Goal: Task Accomplishment & Management: Manage account settings

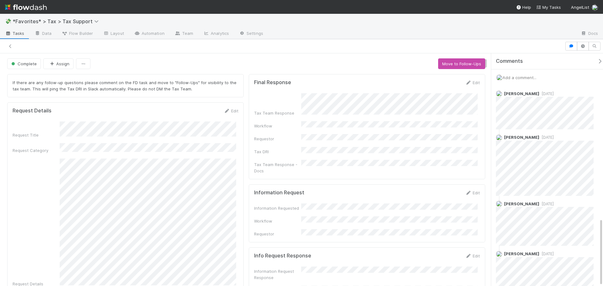
scroll to position [564, 0]
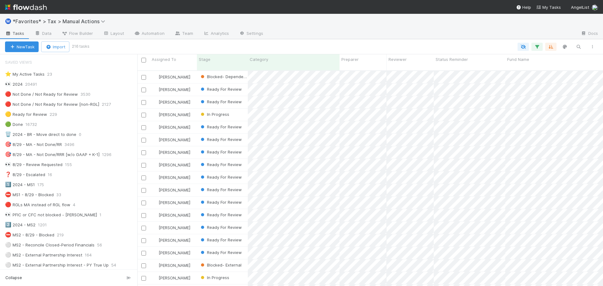
scroll to position [5, 5]
click at [539, 46] on icon "button" at bounding box center [537, 47] width 6 height 6
click at [481, 117] on icon at bounding box center [479, 117] width 4 height 4
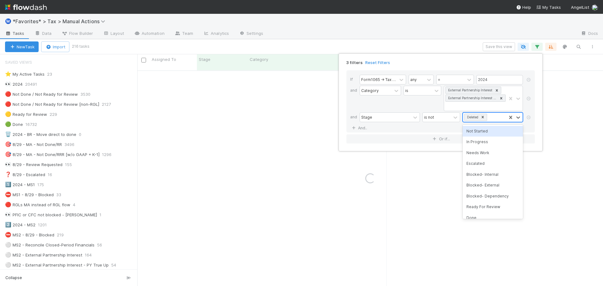
click at [484, 119] on icon at bounding box center [482, 117] width 4 height 4
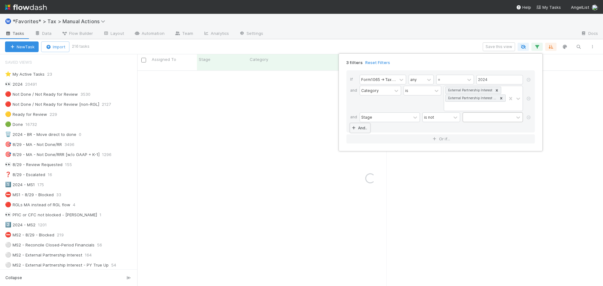
click at [365, 128] on link "And.." at bounding box center [360, 127] width 20 height 9
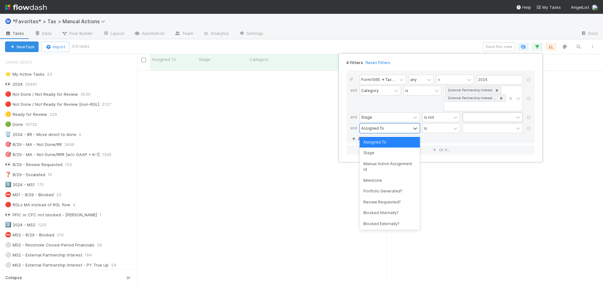
click at [382, 128] on div "Assigned To" at bounding box center [372, 128] width 23 height 6
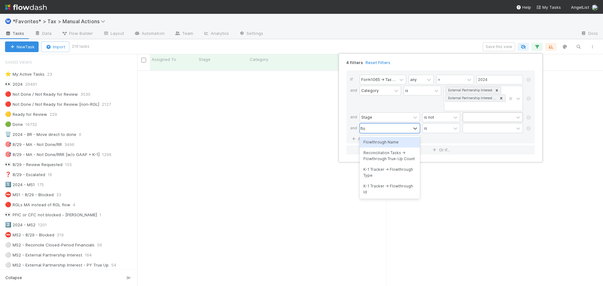
type input "flow"
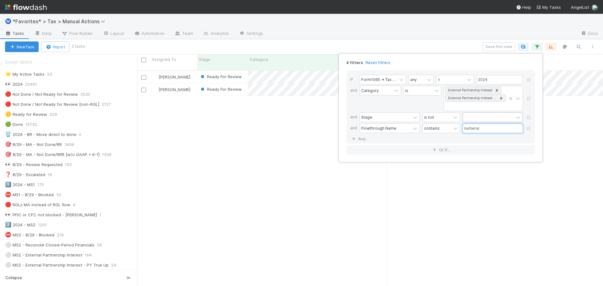
scroll to position [216, 461]
type input "numerai"
drag, startPoint x: 450, startPoint y: 43, endPoint x: 443, endPoint y: 43, distance: 7.2
click at [450, 43] on div "4 filters Reset Filters If Form1065 -> Tax Year any = 2024 and Category is Exte…" at bounding box center [301, 143] width 603 height 286
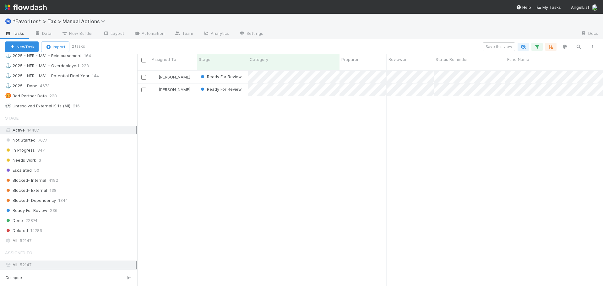
scroll to position [565, 0]
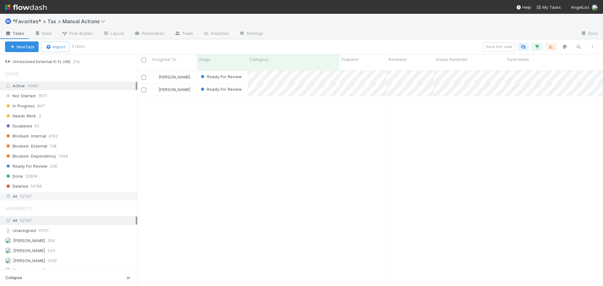
click at [22, 197] on span "52147" at bounding box center [26, 196] width 12 height 8
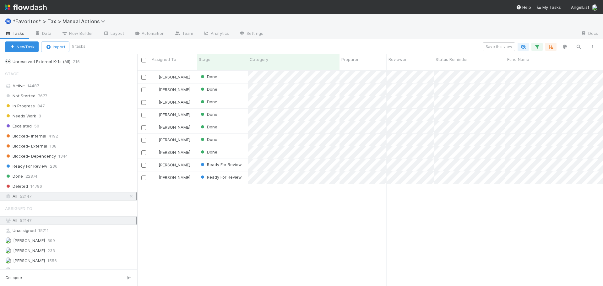
scroll to position [216, 461]
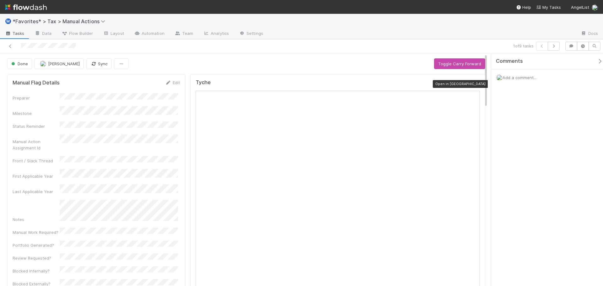
click at [473, 84] on icon at bounding box center [476, 84] width 6 height 4
click at [10, 48] on icon at bounding box center [10, 46] width 6 height 4
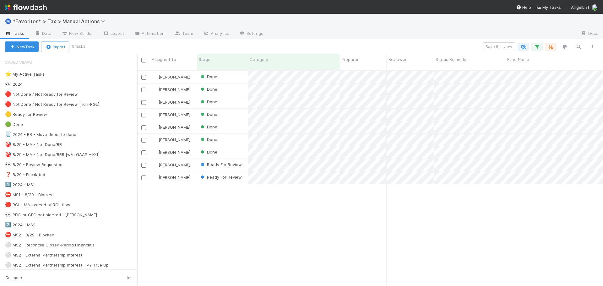
scroll to position [216, 461]
click at [538, 47] on icon "button" at bounding box center [537, 47] width 6 height 6
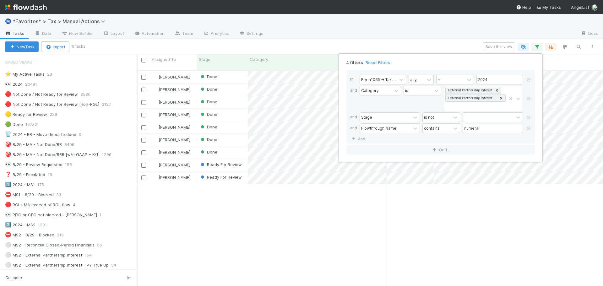
click at [374, 58] on div "4 filters Reset Filters" at bounding box center [440, 60] width 198 height 9
click at [376, 65] on link "Reset Filters" at bounding box center [377, 62] width 25 height 5
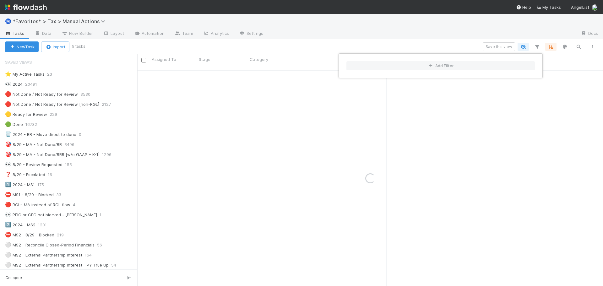
click at [369, 41] on div "Add Filter" at bounding box center [301, 143] width 603 height 286
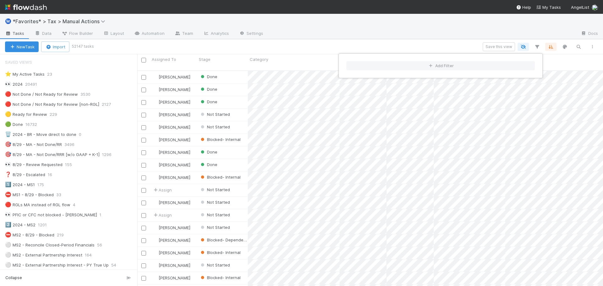
click at [330, 31] on div "Add Filter" at bounding box center [301, 143] width 603 height 286
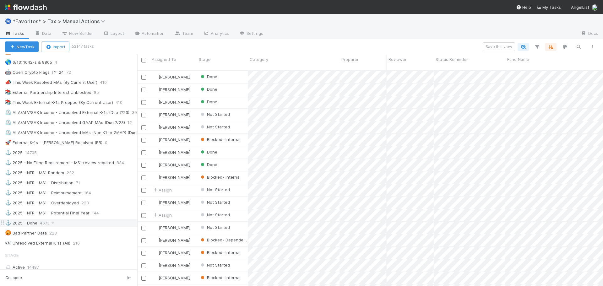
scroll to position [408, 0]
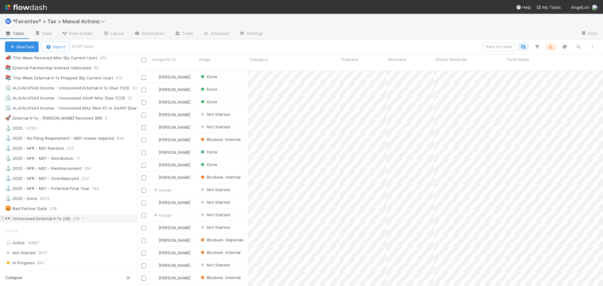
click at [43, 222] on div "👀 Unresolved External K-1s (All)" at bounding box center [37, 219] width 65 height 8
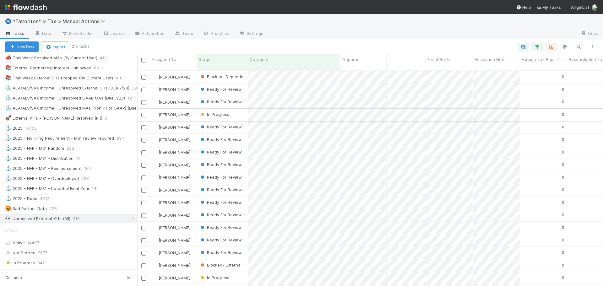
scroll to position [0, 2059]
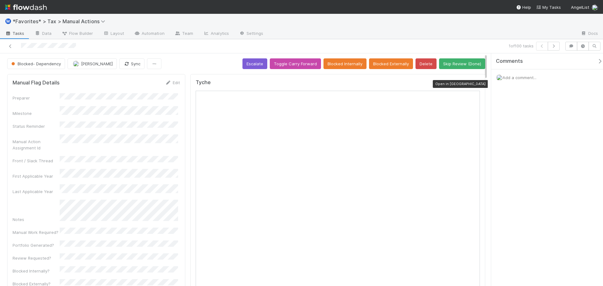
click at [473, 83] on icon at bounding box center [476, 84] width 6 height 4
click at [252, 35] on link "Settings" at bounding box center [251, 34] width 34 height 10
click at [37, 64] on div "Blocked- Dependency" at bounding box center [37, 63] width 60 height 11
click at [125, 63] on button "Sync" at bounding box center [131, 63] width 25 height 11
click at [286, 47] on div "1 of 100 tasks" at bounding box center [422, 46] width 279 height 9
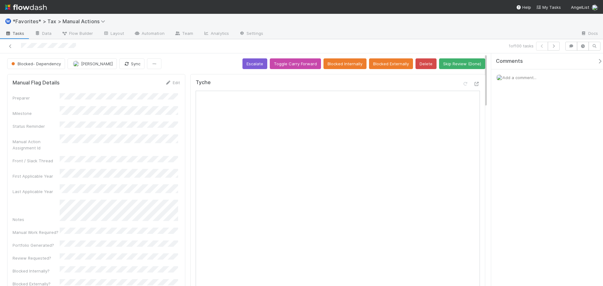
drag, startPoint x: 445, startPoint y: 41, endPoint x: 506, endPoint y: 42, distance: 60.3
click at [446, 41] on div "1 of 100 tasks" at bounding box center [301, 46] width 603 height 14
click at [555, 45] on icon "button" at bounding box center [553, 46] width 6 height 4
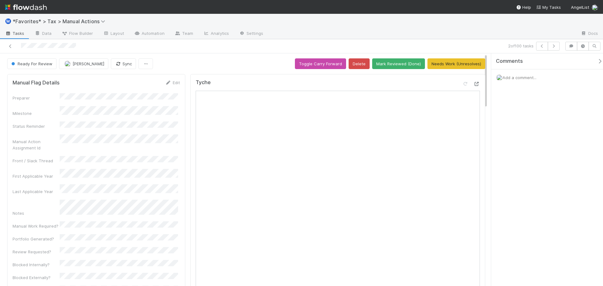
click at [473, 82] on icon at bounding box center [476, 84] width 6 height 4
click at [492, 27] on div "Ⓜ️ *Favorites* > Tax > Manual Actions" at bounding box center [301, 21] width 603 height 15
click at [411, 60] on button "Mark Reviewed (Done)" at bounding box center [398, 63] width 53 height 11
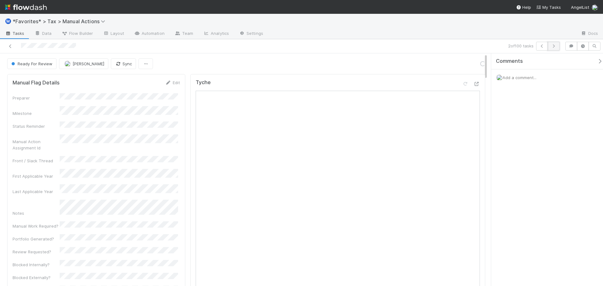
click at [552, 48] on button "button" at bounding box center [553, 46] width 12 height 9
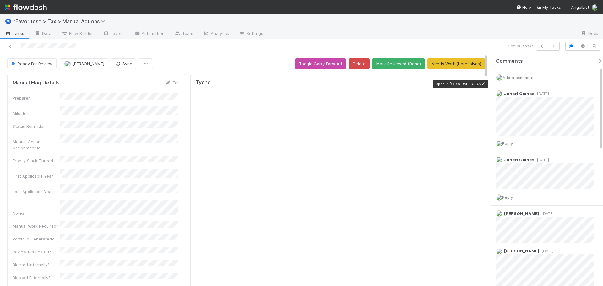
click at [473, 85] on icon at bounding box center [476, 84] width 6 height 4
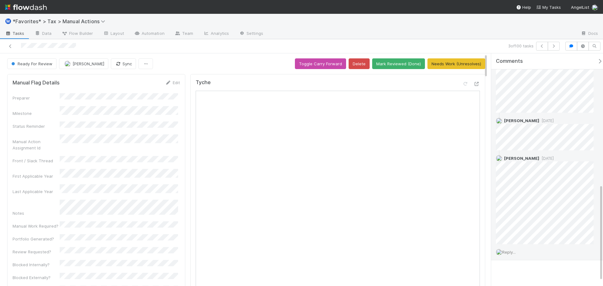
scroll to position [326, 0]
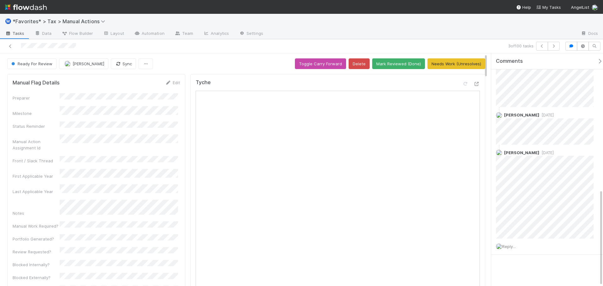
click at [451, 30] on div at bounding box center [421, 34] width 307 height 10
click at [409, 61] on button "Mark Reviewed (Done)" at bounding box center [398, 63] width 53 height 11
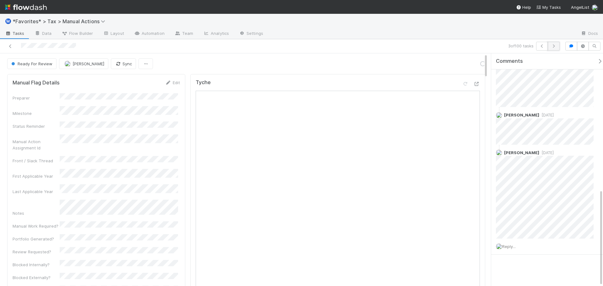
click at [553, 47] on icon "button" at bounding box center [553, 46] width 6 height 4
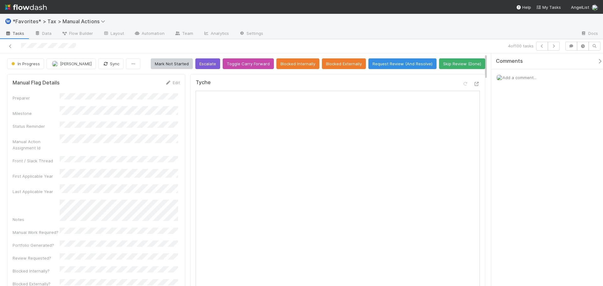
click at [132, 169] on div "Preparer Milestone Status Reminder Manual Action Assignment Id Front / Slack Th…" at bounding box center [96, 275] width 167 height 364
click at [473, 82] on icon at bounding box center [476, 84] width 6 height 4
click at [556, 45] on icon "button" at bounding box center [553, 46] width 6 height 4
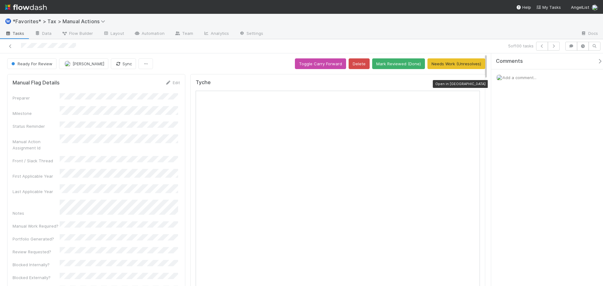
click at [474, 85] on icon at bounding box center [476, 84] width 6 height 4
click at [397, 68] on button "Mark Reviewed (Done)" at bounding box center [398, 63] width 53 height 11
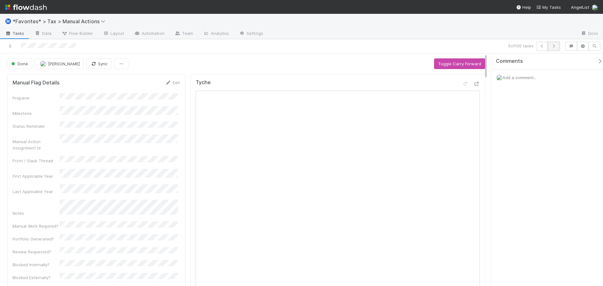
click at [557, 43] on button "button" at bounding box center [553, 46] width 12 height 9
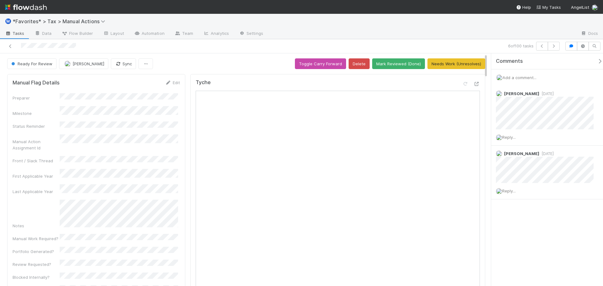
click at [446, 31] on div at bounding box center [421, 34] width 307 height 10
click at [473, 85] on icon at bounding box center [476, 84] width 6 height 4
click at [411, 63] on button "Mark Reviewed (Done)" at bounding box center [398, 63] width 53 height 11
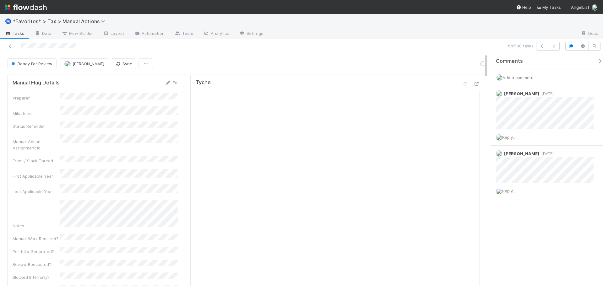
click at [422, 27] on div "Ⓜ️ *Favorites* > Tax > Manual Actions" at bounding box center [301, 21] width 603 height 15
click at [554, 46] on icon "button" at bounding box center [553, 46] width 6 height 4
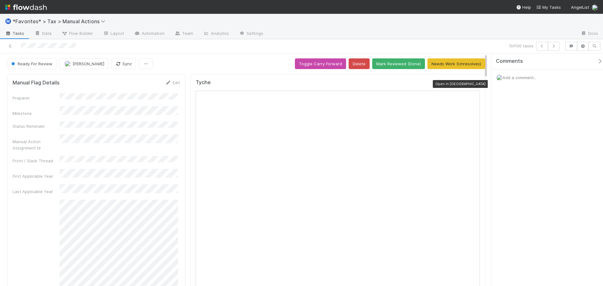
click at [473, 83] on icon at bounding box center [476, 84] width 6 height 4
drag, startPoint x: 410, startPoint y: 29, endPoint x: 394, endPoint y: 62, distance: 37.5
click at [410, 29] on div "Ⓜ️ *Favorites* > Tax > Manual Actions" at bounding box center [301, 21] width 603 height 15
click at [392, 66] on button "Mark Reviewed (Done)" at bounding box center [398, 63] width 53 height 11
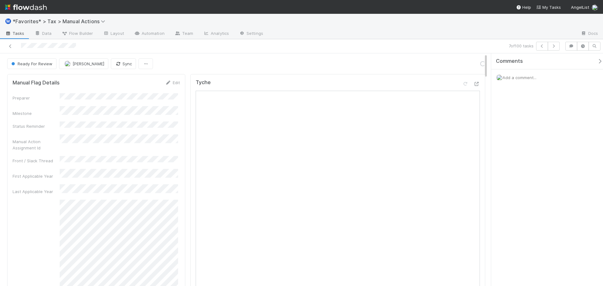
click at [497, 35] on div at bounding box center [421, 34] width 307 height 10
click at [527, 37] on div at bounding box center [421, 34] width 307 height 10
click at [556, 48] on button "button" at bounding box center [553, 46] width 12 height 9
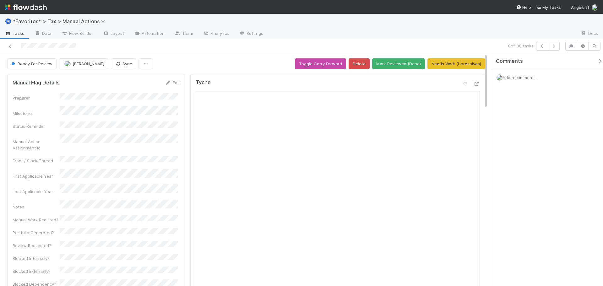
click at [421, 24] on div "Ⓜ️ *Favorites* > Tax > Manual Actions" at bounding box center [301, 21] width 603 height 15
click at [473, 84] on icon at bounding box center [476, 84] width 6 height 4
click at [439, 13] on nav "Help My Tasks AngelList" at bounding box center [301, 7] width 603 height 14
click at [439, 23] on div "Ⓜ️ *Favorites* > Tax > Manual Actions" at bounding box center [301, 21] width 603 height 15
click at [539, 25] on div "Ⓜ️ *Favorites* > Tax > Manual Actions" at bounding box center [301, 21] width 603 height 15
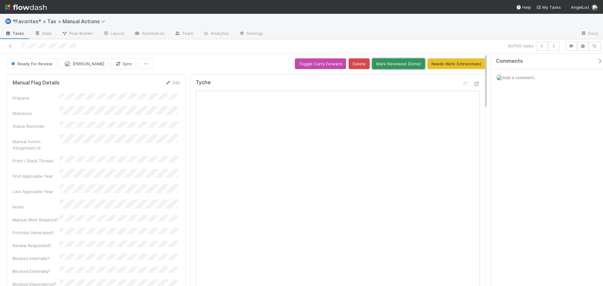
click at [388, 62] on button "Mark Reviewed (Done)" at bounding box center [398, 63] width 53 height 11
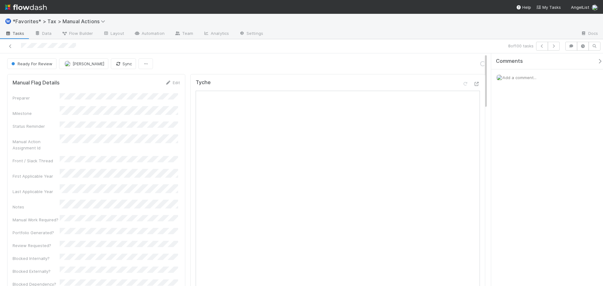
drag, startPoint x: 506, startPoint y: 41, endPoint x: 526, endPoint y: 41, distance: 20.4
click at [509, 41] on div "8 of 100 tasks" at bounding box center [301, 46] width 603 height 14
click at [554, 45] on icon "button" at bounding box center [553, 46] width 6 height 4
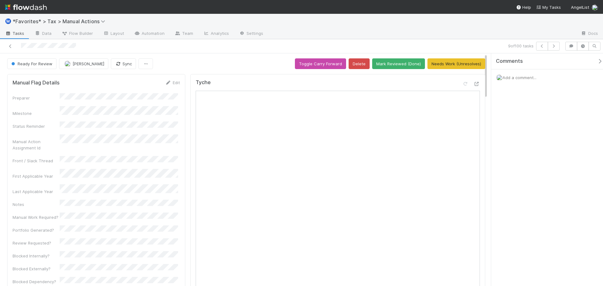
drag, startPoint x: 323, startPoint y: 37, endPoint x: 308, endPoint y: 35, distance: 14.8
click at [321, 35] on div at bounding box center [421, 34] width 307 height 10
click at [473, 84] on icon at bounding box center [476, 84] width 6 height 4
click at [397, 63] on button "Mark Reviewed (Done)" at bounding box center [398, 63] width 53 height 11
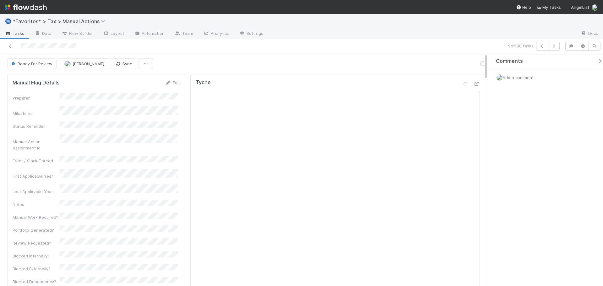
click at [405, 38] on div at bounding box center [421, 34] width 307 height 10
click at [553, 43] on button "button" at bounding box center [553, 46] width 12 height 9
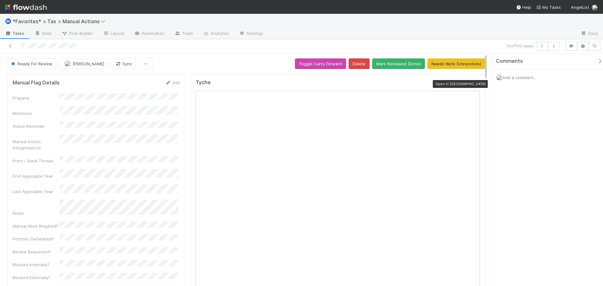
click at [473, 84] on icon at bounding box center [476, 84] width 6 height 4
click at [538, 48] on button "button" at bounding box center [542, 46] width 12 height 9
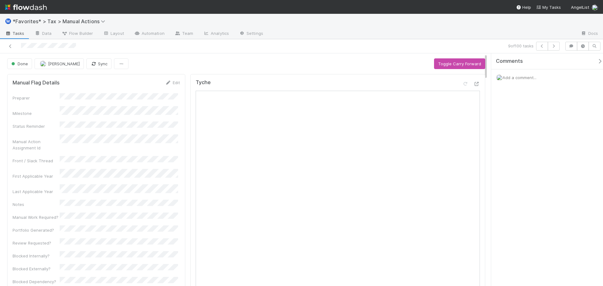
click at [329, 41] on div "9 of 100 tasks" at bounding box center [301, 46] width 603 height 14
click at [558, 49] on button "button" at bounding box center [553, 46] width 12 height 9
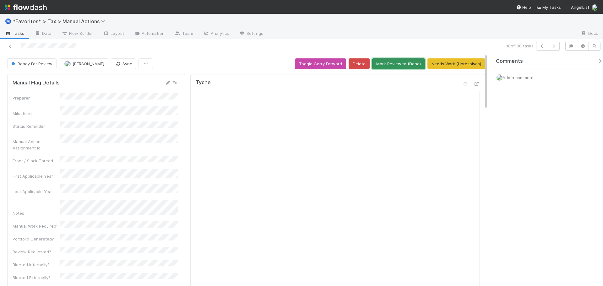
click at [384, 68] on button "Mark Reviewed (Done)" at bounding box center [398, 63] width 53 height 11
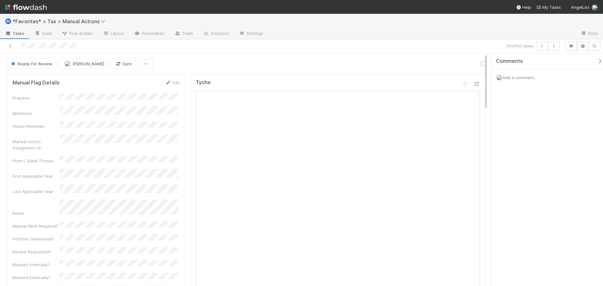
click at [386, 38] on div at bounding box center [421, 34] width 307 height 10
click at [359, 46] on div "10 of 100 tasks" at bounding box center [422, 46] width 279 height 9
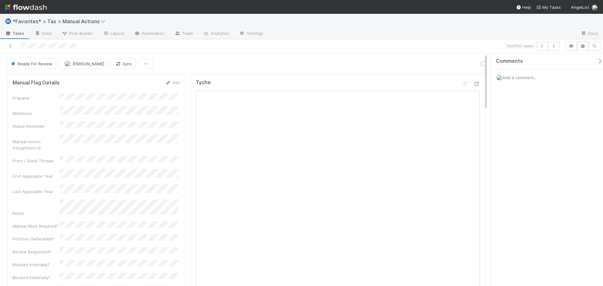
click at [359, 46] on div "10 of 100 tasks" at bounding box center [422, 46] width 279 height 9
click at [554, 46] on icon "button" at bounding box center [553, 46] width 6 height 4
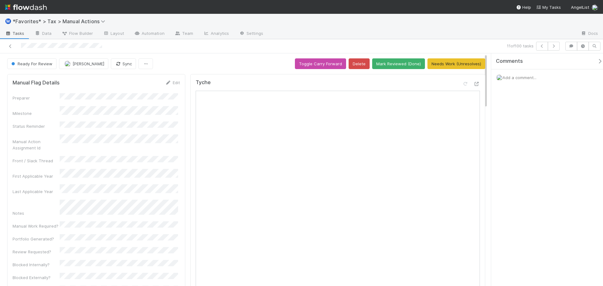
drag, startPoint x: 137, startPoint y: 104, endPoint x: 205, endPoint y: 57, distance: 82.4
click at [473, 84] on icon at bounding box center [476, 84] width 6 height 4
click at [398, 66] on button "Mark Reviewed (Done)" at bounding box center [398, 63] width 53 height 11
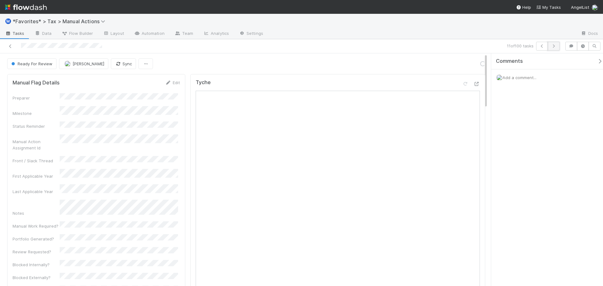
click at [555, 44] on button "button" at bounding box center [553, 46] width 12 height 9
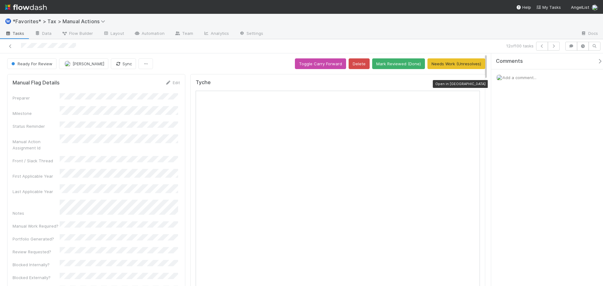
click at [473, 84] on icon at bounding box center [476, 84] width 6 height 4
click at [397, 62] on button "Mark Reviewed (Done)" at bounding box center [398, 63] width 53 height 11
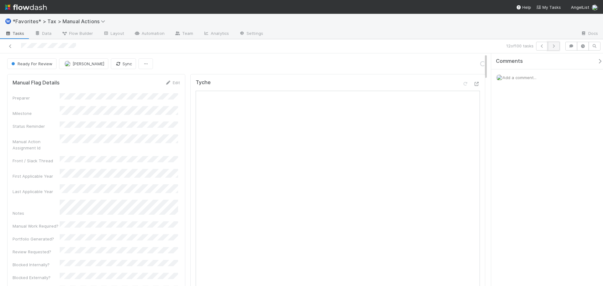
click at [556, 46] on icon "button" at bounding box center [553, 46] width 6 height 4
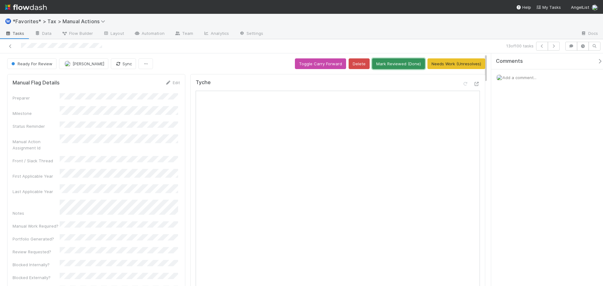
click at [401, 63] on button "Mark Reviewed (Done)" at bounding box center [398, 63] width 53 height 11
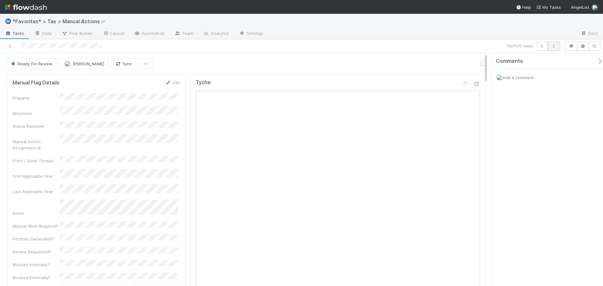
click at [555, 49] on button "button" at bounding box center [553, 46] width 12 height 9
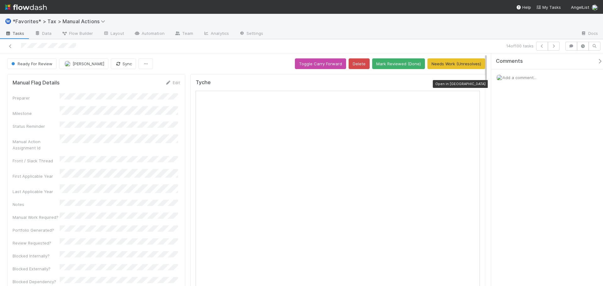
click at [473, 85] on icon at bounding box center [476, 84] width 6 height 4
click at [391, 64] on button "Mark Reviewed (Done)" at bounding box center [398, 63] width 53 height 11
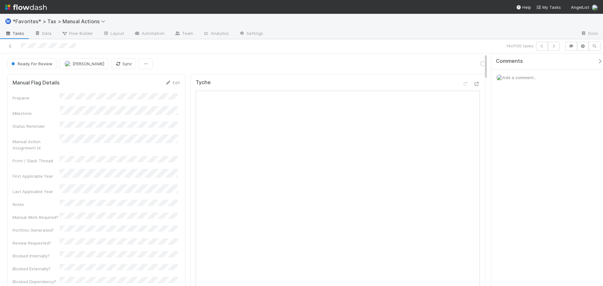
drag, startPoint x: 471, startPoint y: 31, endPoint x: 475, endPoint y: 30, distance: 4.8
click at [471, 31] on div at bounding box center [421, 34] width 307 height 10
click at [556, 46] on icon "button" at bounding box center [553, 46] width 6 height 4
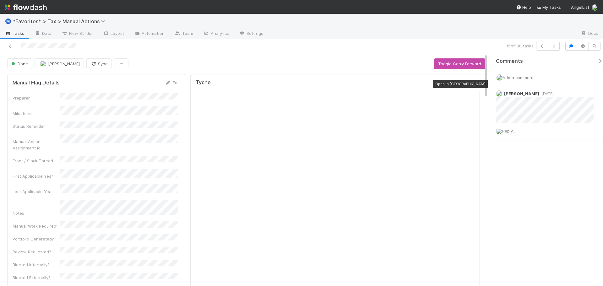
click at [474, 83] on icon at bounding box center [476, 84] width 6 height 4
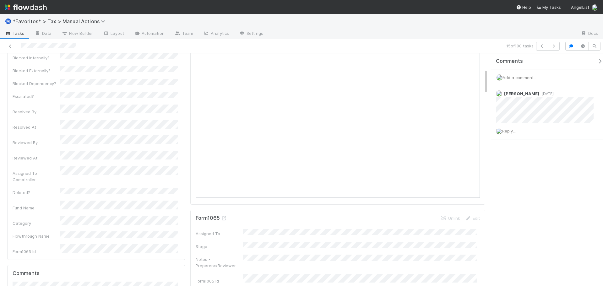
scroll to position [251, 0]
click at [552, 47] on icon "button" at bounding box center [553, 46] width 6 height 4
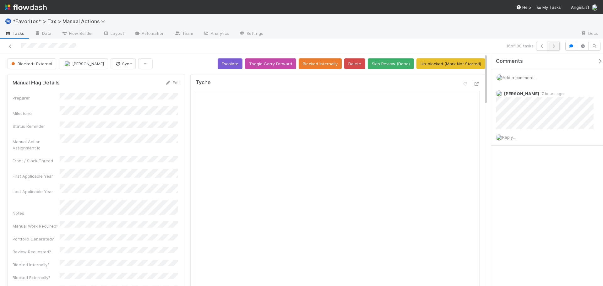
click at [555, 46] on icon "button" at bounding box center [553, 46] width 6 height 4
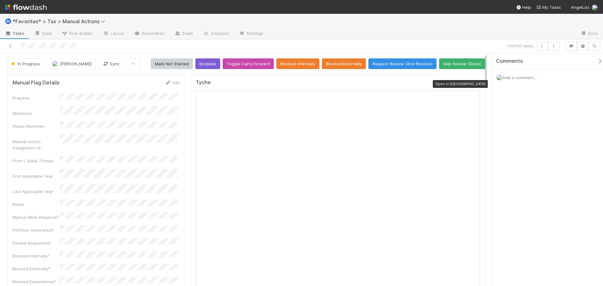
click at [473, 84] on icon at bounding box center [476, 84] width 6 height 4
click at [458, 41] on div "17 of 100 tasks" at bounding box center [301, 46] width 603 height 14
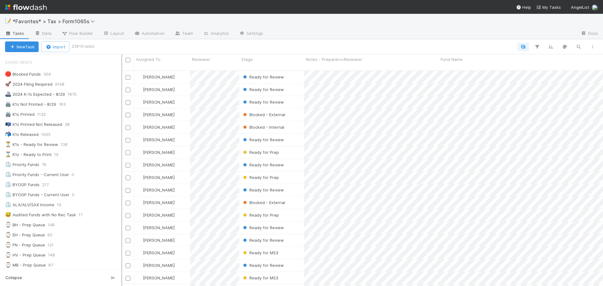
scroll to position [216, 476]
drag, startPoint x: 85, startPoint y: 122, endPoint x: 121, endPoint y: 125, distance: 36.8
click at [121, 125] on div at bounding box center [121, 170] width 1 height 232
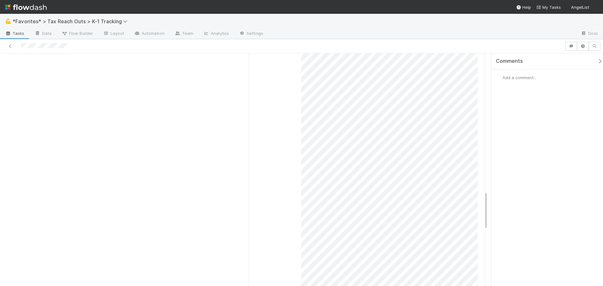
scroll to position [785, 0]
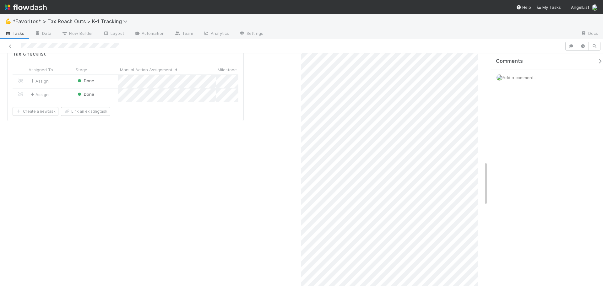
scroll to position [628, 0]
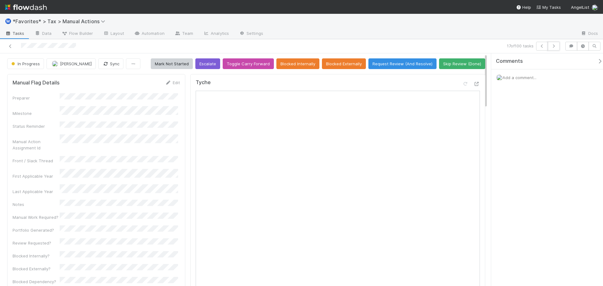
drag, startPoint x: 556, startPoint y: 46, endPoint x: 552, endPoint y: 67, distance: 21.3
click at [551, 75] on div "17 of 100 tasks In Progress Helen Vo Sync Mark Not Started Escalate Toggle Carr…" at bounding box center [301, 162] width 603 height 247
click at [555, 43] on button "button" at bounding box center [553, 46] width 12 height 9
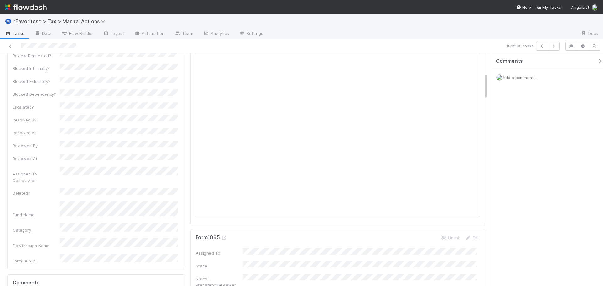
scroll to position [188, 0]
click at [518, 78] on span "Add a comment..." at bounding box center [519, 77] width 34 height 5
click at [477, 97] on div "Blocked- External Fareeha Naim Sync Escalate Toggle Carry Forward Blocked Inter…" at bounding box center [301, 169] width 603 height 233
click at [529, 172] on button "Add Comment" at bounding box center [519, 174] width 36 height 11
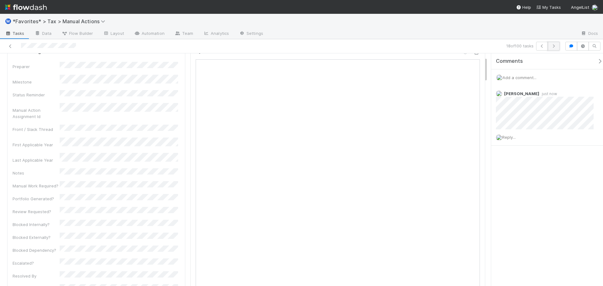
click at [552, 46] on icon "button" at bounding box center [553, 46] width 6 height 4
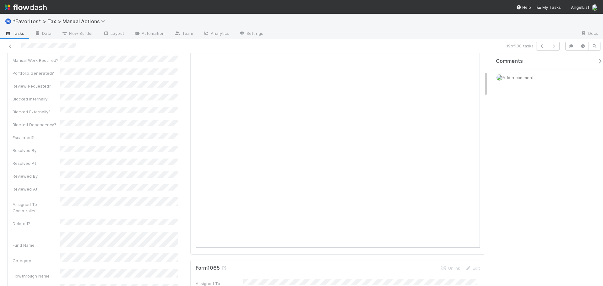
click at [530, 78] on span "Add a comment..." at bounding box center [519, 77] width 34 height 5
click at [519, 170] on button "Add Comment" at bounding box center [519, 174] width 36 height 11
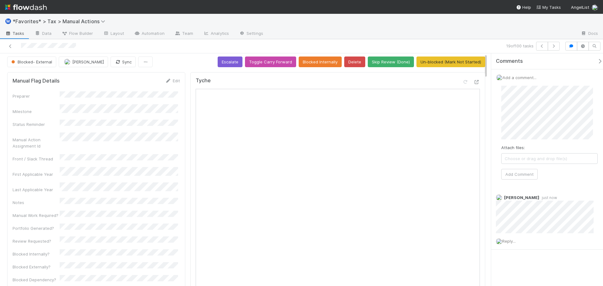
scroll to position [0, 0]
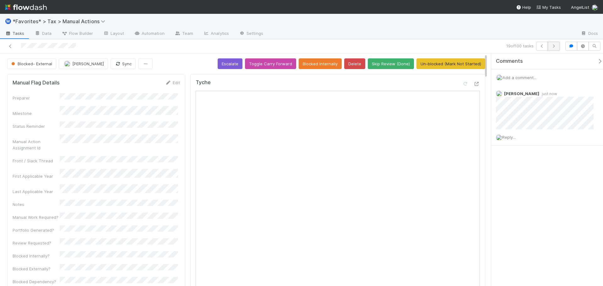
click at [557, 45] on button "button" at bounding box center [553, 46] width 12 height 9
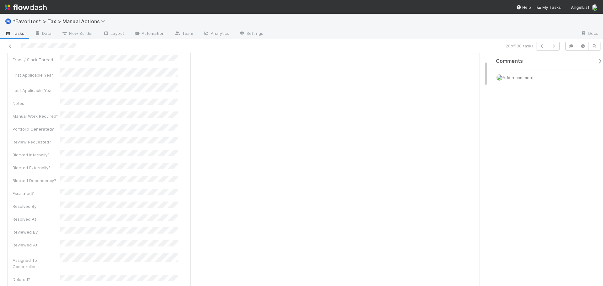
scroll to position [63, 0]
click at [510, 76] on span "Add a comment..." at bounding box center [519, 77] width 34 height 5
click at [520, 174] on button "Add Comment" at bounding box center [519, 174] width 36 height 11
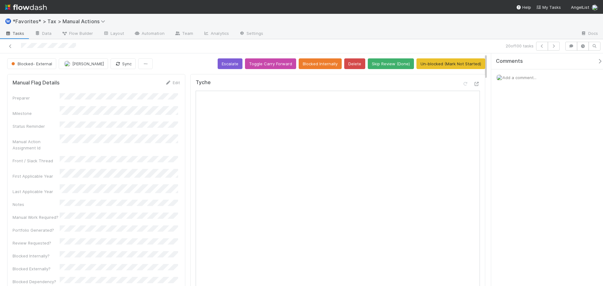
click at [528, 75] on span "Add a comment..." at bounding box center [519, 77] width 34 height 5
click at [526, 172] on button "Add Comment" at bounding box center [519, 174] width 36 height 11
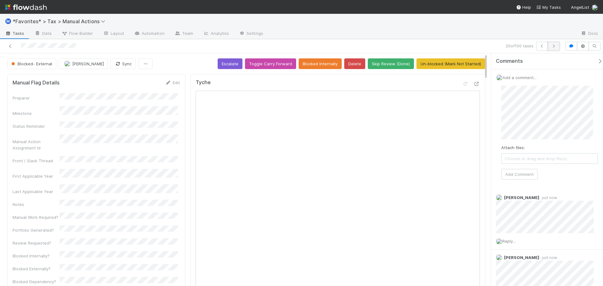
click at [552, 46] on icon "button" at bounding box center [553, 46] width 6 height 4
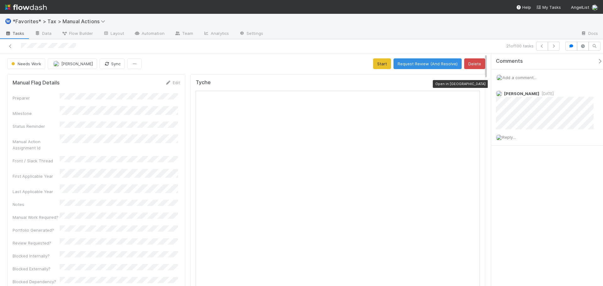
click at [474, 84] on icon at bounding box center [476, 84] width 6 height 4
click at [557, 50] on button "button" at bounding box center [553, 46] width 12 height 9
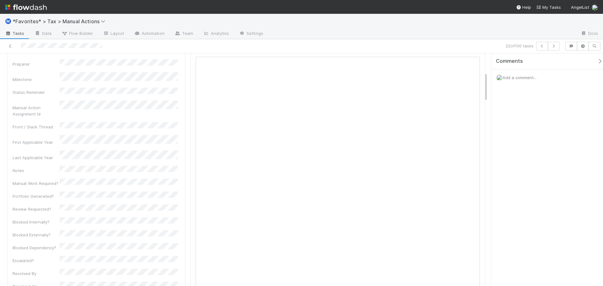
scroll to position [31, 0]
click at [556, 45] on icon "button" at bounding box center [553, 46] width 6 height 4
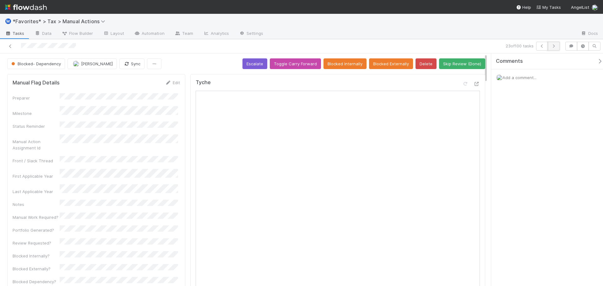
click at [554, 46] on icon "button" at bounding box center [553, 46] width 6 height 4
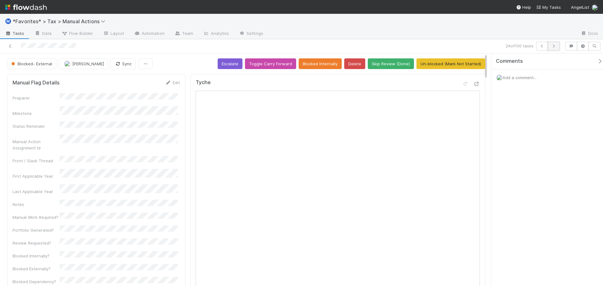
click at [555, 42] on button "button" at bounding box center [553, 46] width 12 height 9
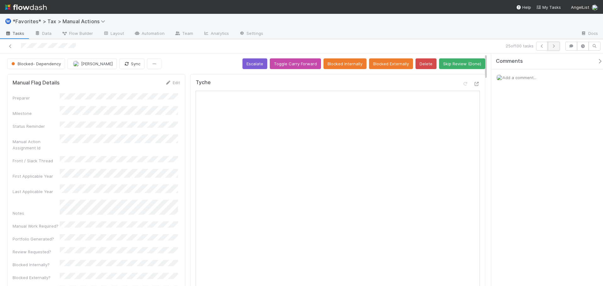
click at [553, 47] on icon "button" at bounding box center [553, 46] width 6 height 4
click at [553, 48] on button "button" at bounding box center [553, 46] width 12 height 9
click at [555, 47] on icon "button" at bounding box center [553, 46] width 6 height 4
click at [555, 48] on button "button" at bounding box center [553, 46] width 12 height 9
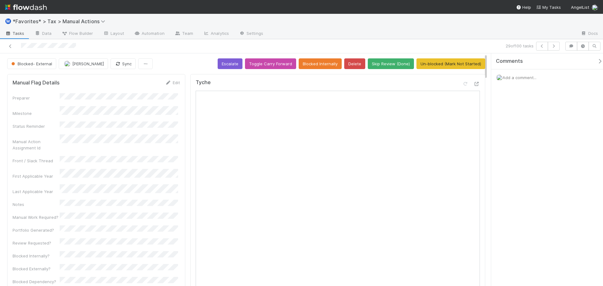
click at [560, 45] on div "29 of 100 tasks" at bounding box center [422, 46] width 279 height 9
click at [554, 46] on icon "button" at bounding box center [553, 46] width 6 height 4
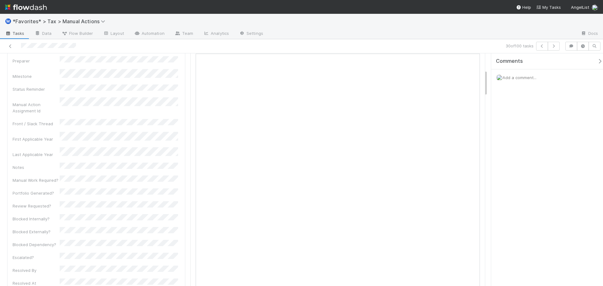
scroll to position [31, 0]
click at [552, 47] on icon "button" at bounding box center [553, 46] width 6 height 4
click at [555, 46] on icon "button" at bounding box center [553, 46] width 6 height 4
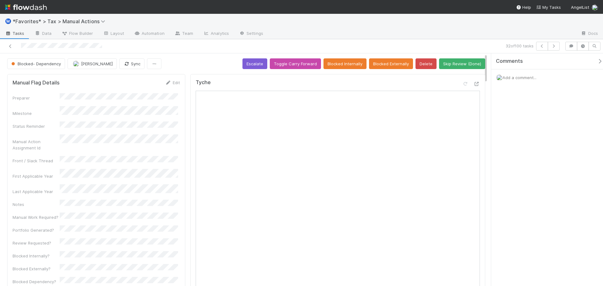
click at [553, 51] on div "32 of 100 tasks" at bounding box center [301, 46] width 603 height 14
click at [555, 49] on button "button" at bounding box center [553, 46] width 12 height 9
click at [553, 47] on icon "button" at bounding box center [553, 46] width 6 height 4
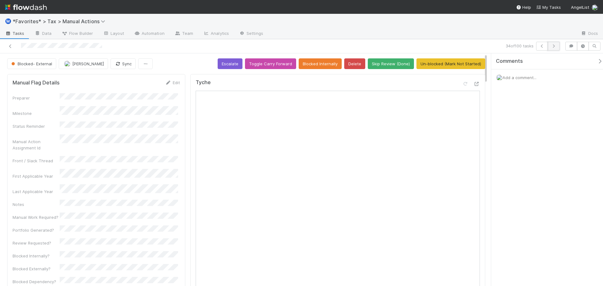
click at [557, 45] on button "button" at bounding box center [553, 46] width 12 height 9
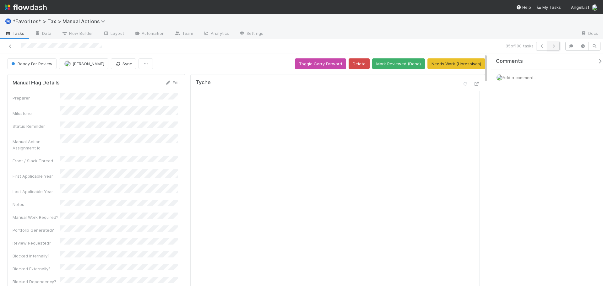
click at [551, 47] on icon "button" at bounding box center [553, 46] width 6 height 4
click at [557, 45] on button "button" at bounding box center [553, 46] width 12 height 9
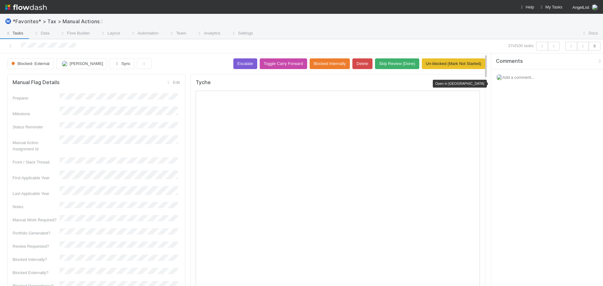
click at [473, 83] on icon at bounding box center [476, 84] width 6 height 4
click at [555, 47] on icon "button" at bounding box center [553, 46] width 6 height 4
click at [480, 44] on div "38 of 100 tasks" at bounding box center [422, 46] width 279 height 9
click at [417, 40] on div "38 of 100 tasks" at bounding box center [301, 46] width 603 height 14
click at [473, 83] on icon at bounding box center [476, 84] width 6 height 4
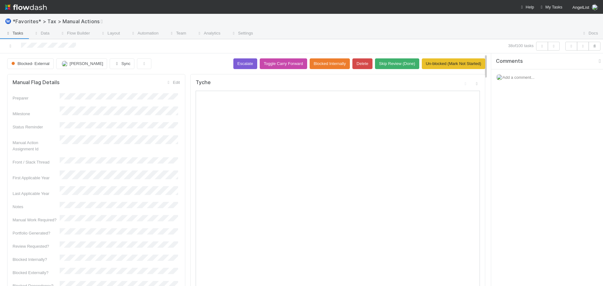
click at [385, 30] on div at bounding box center [417, 34] width 318 height 10
click at [557, 45] on button "button" at bounding box center [553, 46] width 12 height 9
click at [557, 48] on button "button" at bounding box center [553, 46] width 12 height 9
click at [473, 84] on icon at bounding box center [476, 84] width 6 height 4
click at [550, 48] on icon "button" at bounding box center [553, 46] width 6 height 4
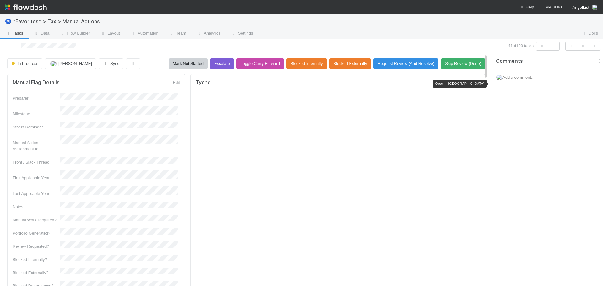
click at [473, 82] on icon at bounding box center [476, 84] width 6 height 4
drag, startPoint x: 453, startPoint y: 44, endPoint x: 533, endPoint y: 46, distance: 80.1
click at [453, 44] on div "41 of 100 tasks" at bounding box center [422, 46] width 279 height 9
click at [554, 46] on icon "button" at bounding box center [553, 46] width 6 height 4
click at [473, 84] on icon at bounding box center [476, 84] width 6 height 4
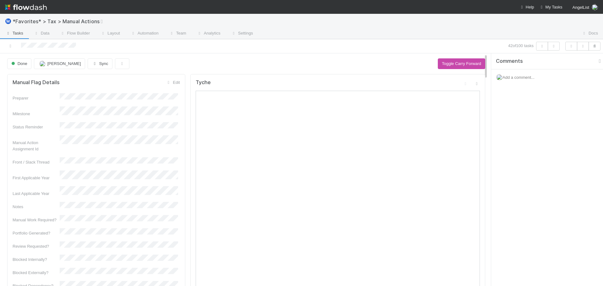
click at [460, 31] on div at bounding box center [417, 34] width 318 height 10
click at [556, 46] on button "button" at bounding box center [553, 46] width 12 height 9
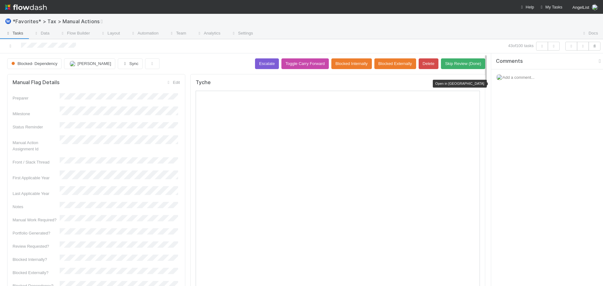
click at [473, 83] on icon at bounding box center [476, 84] width 6 height 4
drag, startPoint x: 506, startPoint y: 32, endPoint x: 498, endPoint y: 30, distance: 8.0
click at [506, 32] on div at bounding box center [417, 34] width 318 height 10
click at [555, 49] on button "button" at bounding box center [553, 46] width 12 height 9
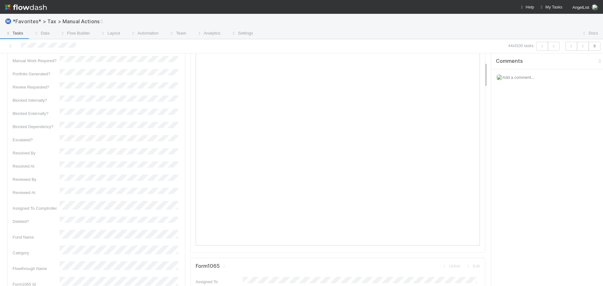
scroll to position [188, 0]
click at [557, 46] on button "button" at bounding box center [553, 46] width 12 height 9
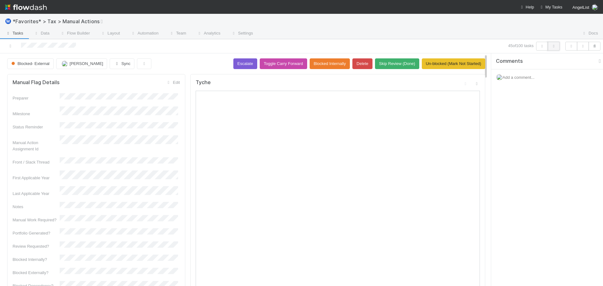
click at [552, 49] on button "button" at bounding box center [553, 46] width 12 height 9
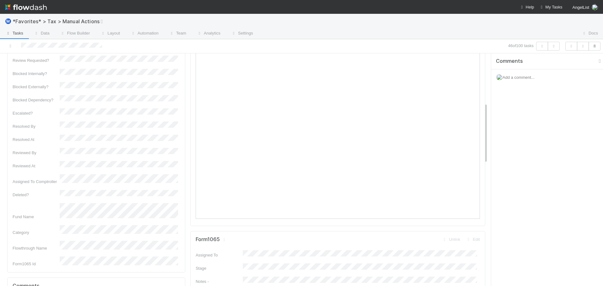
scroll to position [188, 0]
click at [550, 48] on button "button" at bounding box center [553, 46] width 12 height 9
click at [554, 46] on icon "button" at bounding box center [553, 46] width 6 height 4
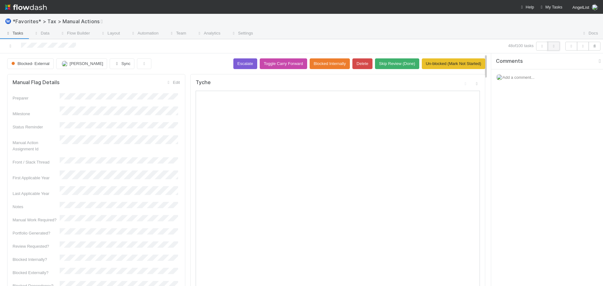
click at [550, 44] on button "button" at bounding box center [553, 46] width 12 height 9
click at [473, 85] on icon at bounding box center [476, 84] width 6 height 4
click at [558, 44] on button "button" at bounding box center [553, 46] width 12 height 9
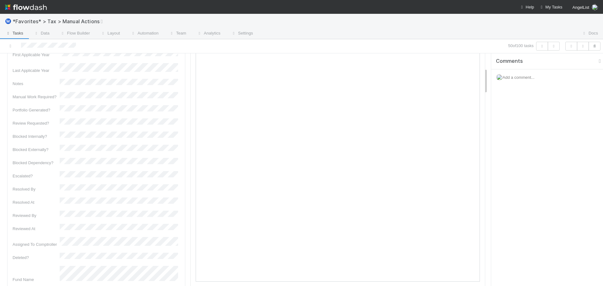
scroll to position [126, 0]
click at [551, 44] on button "button" at bounding box center [553, 46] width 12 height 9
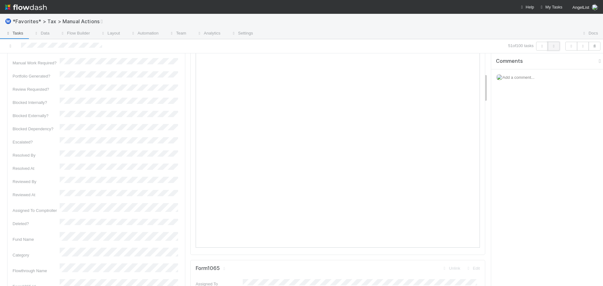
click at [555, 49] on button "button" at bounding box center [553, 46] width 12 height 9
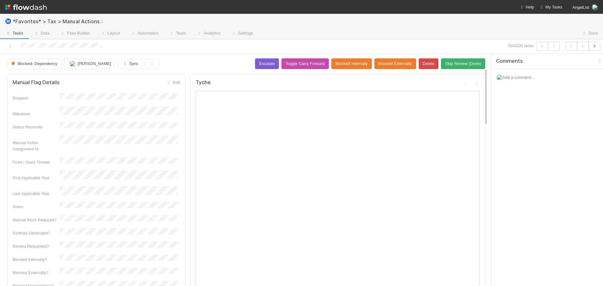
scroll to position [188, 0]
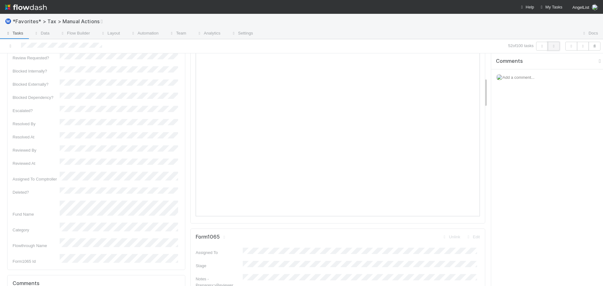
click at [556, 44] on button "button" at bounding box center [553, 46] width 12 height 9
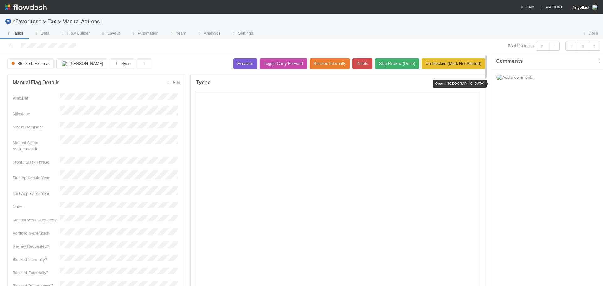
click at [474, 83] on icon at bounding box center [476, 84] width 6 height 4
click at [558, 49] on button "button" at bounding box center [553, 46] width 12 height 9
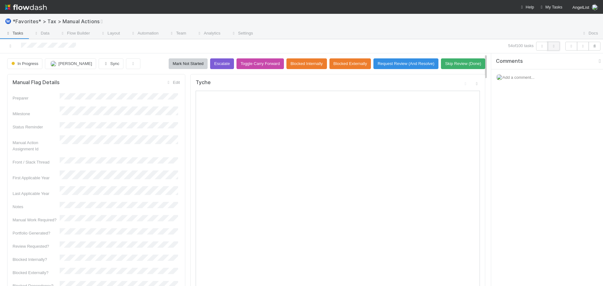
click at [557, 50] on button "button" at bounding box center [553, 46] width 12 height 9
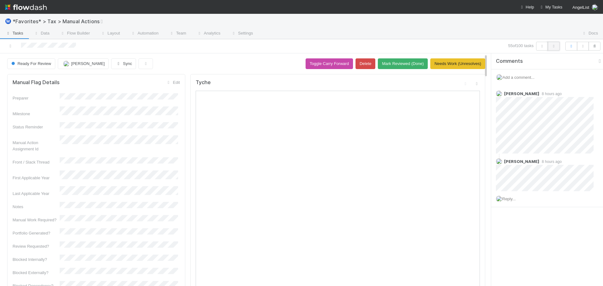
click at [551, 46] on icon "button" at bounding box center [553, 46] width 6 height 4
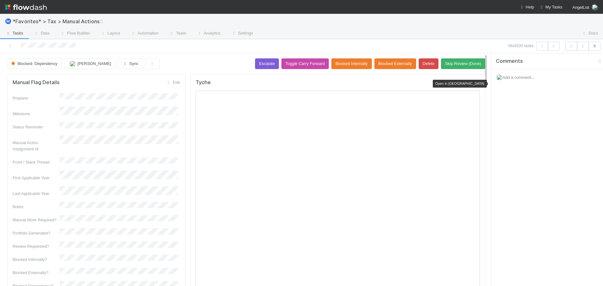
click at [473, 83] on icon at bounding box center [476, 84] width 6 height 4
click at [553, 49] on button "button" at bounding box center [553, 46] width 12 height 9
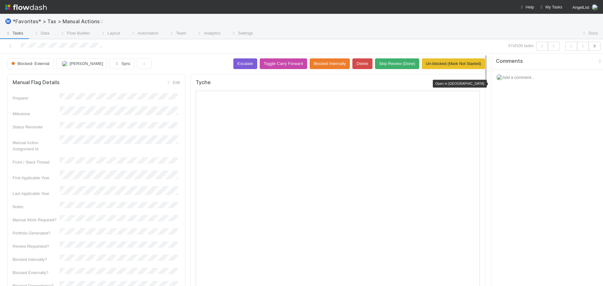
click at [473, 83] on icon at bounding box center [476, 84] width 6 height 4
click at [551, 45] on icon "button" at bounding box center [553, 46] width 6 height 4
click at [552, 45] on icon "button" at bounding box center [553, 46] width 6 height 4
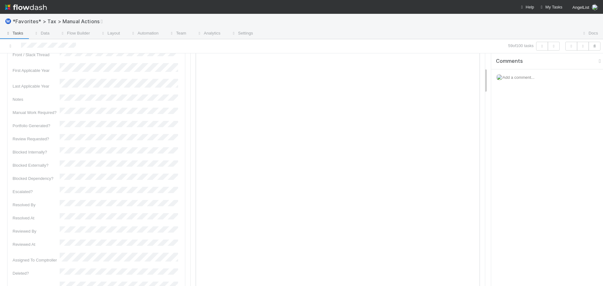
scroll to position [126, 0]
click at [549, 42] on button "button" at bounding box center [553, 46] width 12 height 9
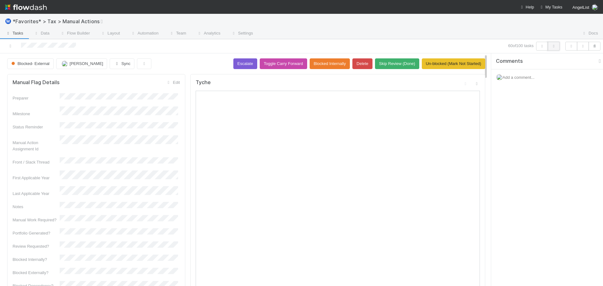
click at [554, 45] on icon "button" at bounding box center [553, 46] width 6 height 4
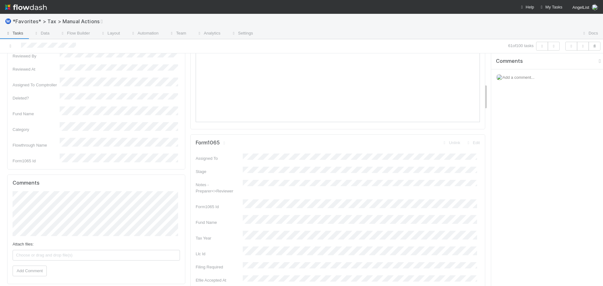
scroll to position [126, 0]
click at [555, 49] on button "button" at bounding box center [553, 46] width 12 height 9
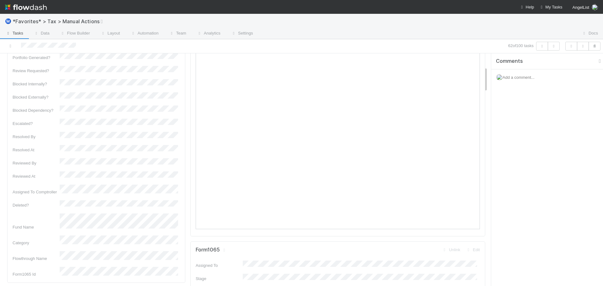
scroll to position [188, 0]
click at [553, 47] on icon "button" at bounding box center [553, 46] width 6 height 4
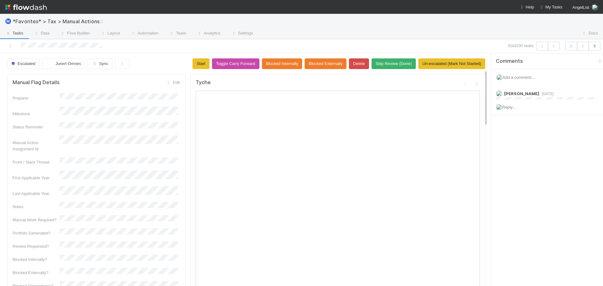
scroll to position [157, 0]
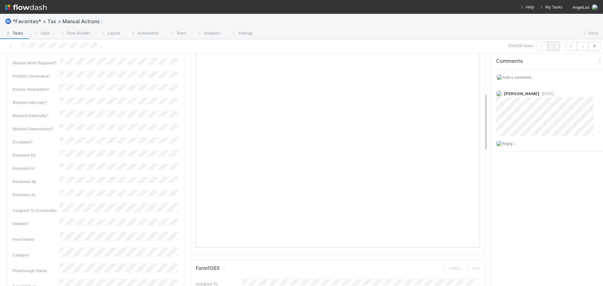
click at [556, 45] on icon "button" at bounding box center [553, 46] width 6 height 4
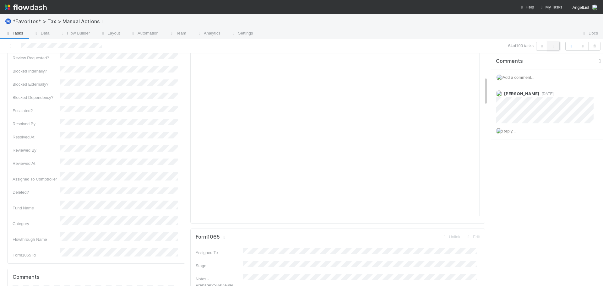
click at [552, 47] on icon "button" at bounding box center [553, 46] width 6 height 4
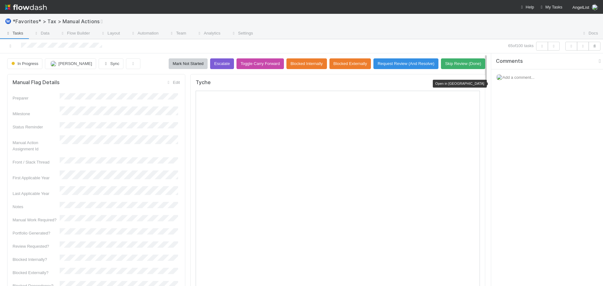
click at [473, 86] on icon at bounding box center [476, 84] width 6 height 4
click at [557, 47] on button "button" at bounding box center [553, 46] width 12 height 9
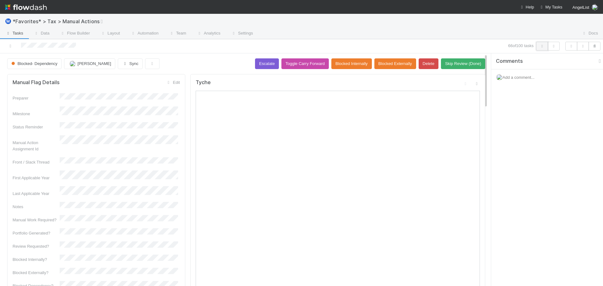
click at [540, 45] on icon "button" at bounding box center [542, 46] width 6 height 4
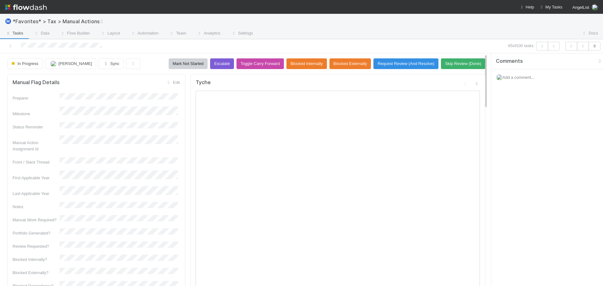
click at [473, 83] on icon at bounding box center [476, 84] width 6 height 4
click at [555, 46] on icon "button" at bounding box center [553, 46] width 6 height 4
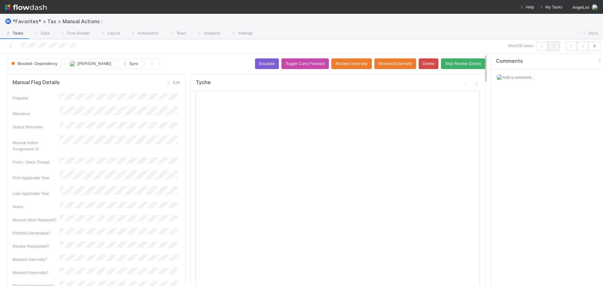
click at [554, 46] on icon "button" at bounding box center [553, 46] width 6 height 4
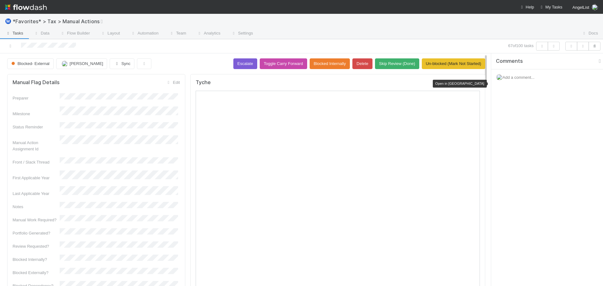
click at [473, 83] on icon at bounding box center [476, 84] width 6 height 4
click at [548, 45] on button "button" at bounding box center [553, 46] width 12 height 9
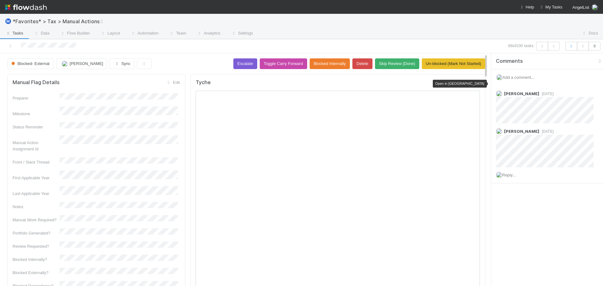
click at [473, 83] on icon at bounding box center [476, 84] width 6 height 4
click at [30, 64] on div "Blocked- External" at bounding box center [31, 63] width 49 height 11
click at [446, 63] on button "Un-blocked (Mark Not Started)" at bounding box center [452, 63] width 63 height 11
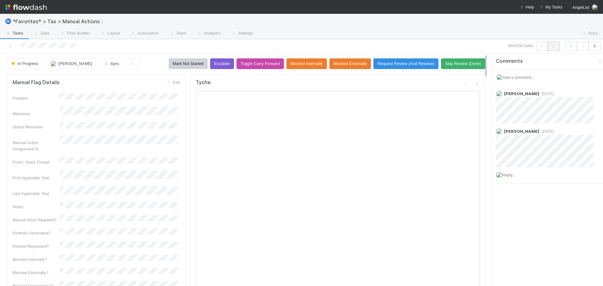
click at [554, 46] on icon "button" at bounding box center [553, 46] width 6 height 4
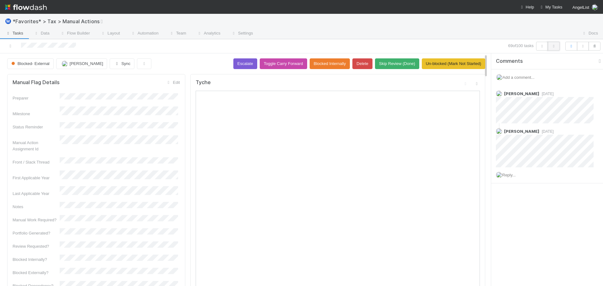
click at [556, 44] on button "button" at bounding box center [553, 46] width 12 height 9
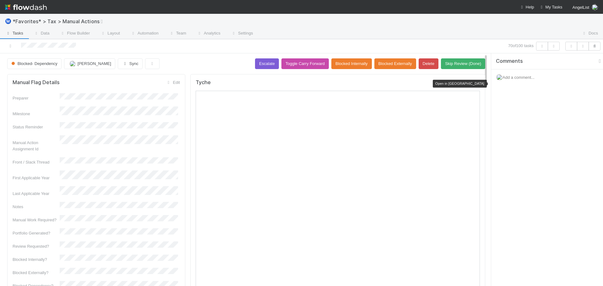
click at [473, 83] on icon at bounding box center [476, 84] width 6 height 4
click at [492, 26] on div "Ⓜ️ *Favorites* > Tax > Manual Actions" at bounding box center [301, 21] width 603 height 15
click at [551, 45] on icon "button" at bounding box center [553, 46] width 6 height 4
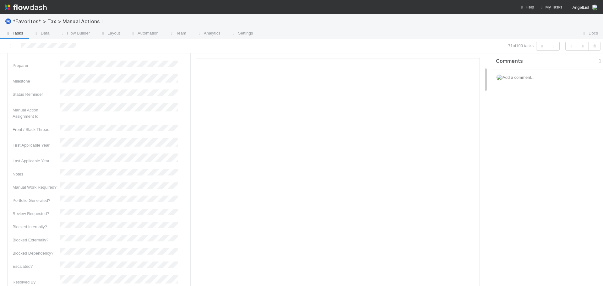
scroll to position [31, 0]
click at [552, 44] on icon "button" at bounding box center [553, 46] width 6 height 4
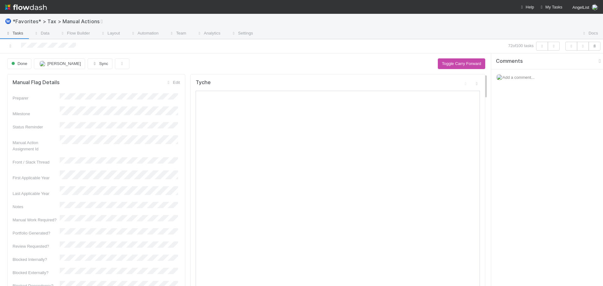
scroll to position [188, 0]
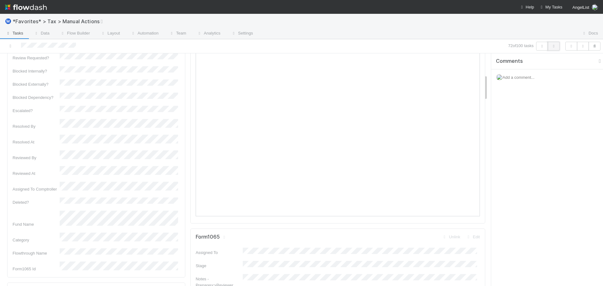
click at [556, 48] on button "button" at bounding box center [553, 46] width 12 height 9
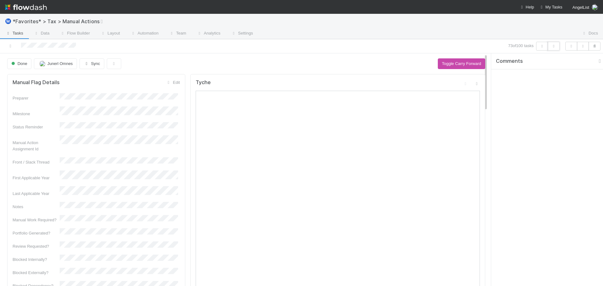
click at [552, 49] on button "button" at bounding box center [553, 46] width 12 height 9
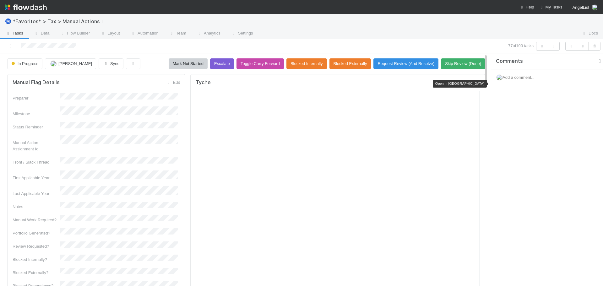
click at [473, 84] on icon at bounding box center [476, 84] width 6 height 4
click at [366, 38] on div at bounding box center [417, 34] width 318 height 10
click at [403, 36] on div at bounding box center [417, 34] width 318 height 10
click at [409, 39] on div "77 of 100 tasks" at bounding box center [301, 46] width 603 height 14
click at [465, 64] on button "Skip Review (Done)" at bounding box center [463, 63] width 44 height 11
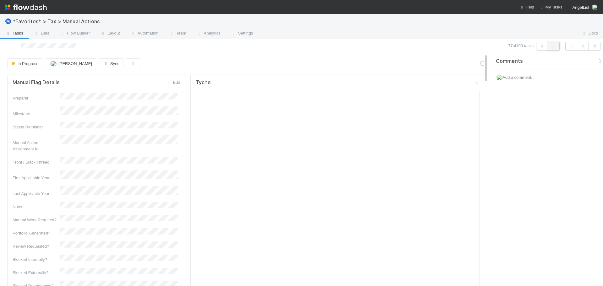
click at [554, 46] on icon "button" at bounding box center [553, 46] width 6 height 4
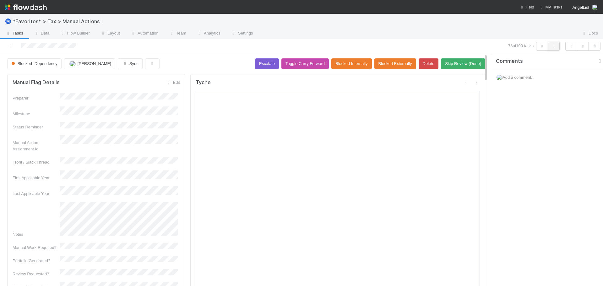
click at [553, 49] on button "button" at bounding box center [553, 46] width 12 height 9
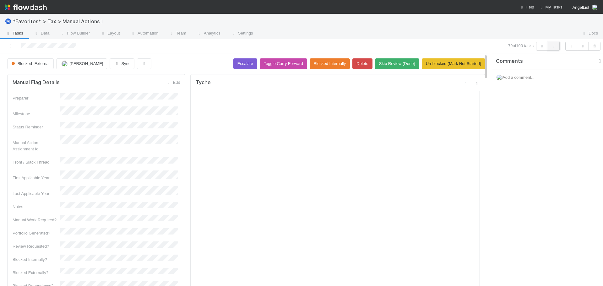
click at [549, 46] on button "button" at bounding box center [553, 46] width 12 height 9
click at [553, 47] on icon "button" at bounding box center [553, 46] width 6 height 4
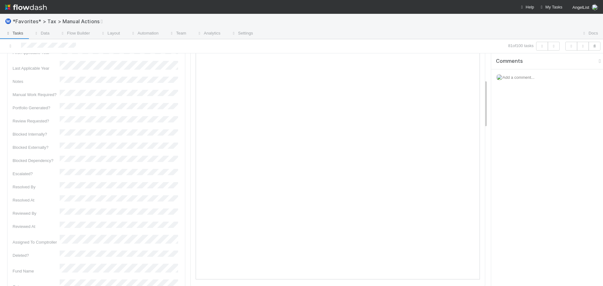
scroll to position [126, 0]
click at [550, 47] on icon "button" at bounding box center [553, 46] width 6 height 4
click at [559, 45] on div "82 of 100 tasks" at bounding box center [422, 46] width 279 height 9
click at [557, 46] on button "button" at bounding box center [553, 46] width 12 height 9
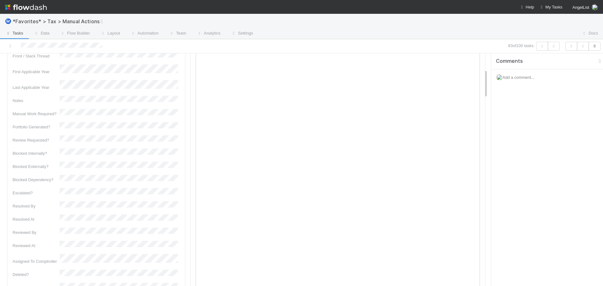
scroll to position [126, 0]
click at [558, 46] on button "button" at bounding box center [553, 46] width 12 height 9
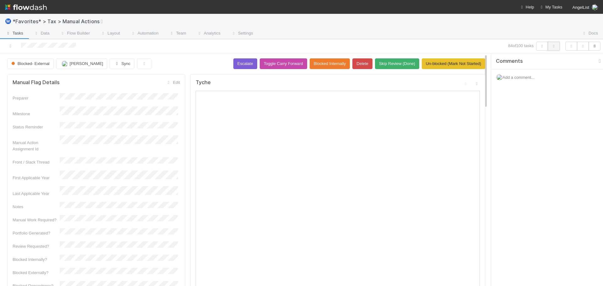
click at [557, 47] on button "button" at bounding box center [553, 46] width 12 height 9
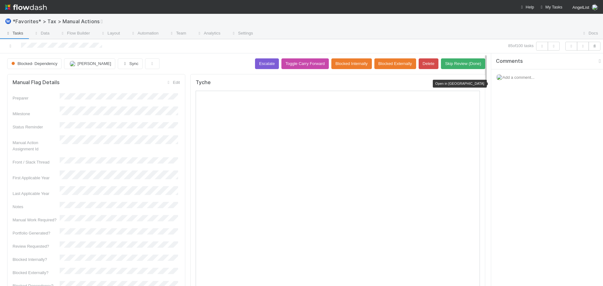
click at [473, 84] on icon at bounding box center [476, 84] width 6 height 4
drag, startPoint x: 166, startPoint y: 53, endPoint x: 353, endPoint y: 56, distance: 187.1
click at [190, 52] on div "85 of 100 tasks Blocked- Dependency Helen Vo Sync Escalate Toggle Carry Forward…" at bounding box center [301, 162] width 603 height 247
click at [505, 34] on div at bounding box center [417, 34] width 318 height 10
click at [549, 44] on button "button" at bounding box center [553, 46] width 12 height 9
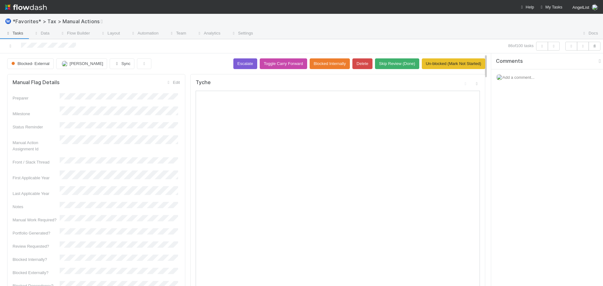
click at [463, 34] on div at bounding box center [417, 34] width 318 height 10
click at [473, 84] on icon at bounding box center [476, 84] width 6 height 4
click at [549, 47] on button "button" at bounding box center [553, 46] width 12 height 9
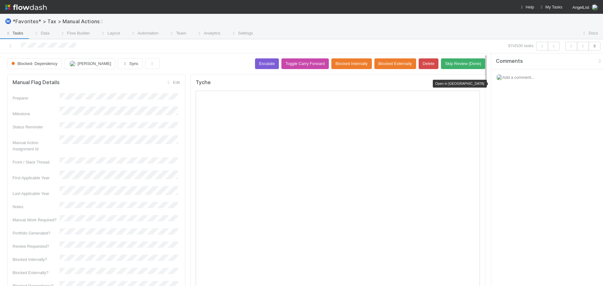
click at [473, 83] on icon at bounding box center [476, 84] width 6 height 4
drag, startPoint x: 432, startPoint y: 36, endPoint x: 472, endPoint y: 41, distance: 40.1
click at [433, 37] on div at bounding box center [417, 34] width 318 height 10
click at [555, 45] on icon "button" at bounding box center [553, 46] width 6 height 4
click at [9, 47] on icon at bounding box center [10, 46] width 6 height 4
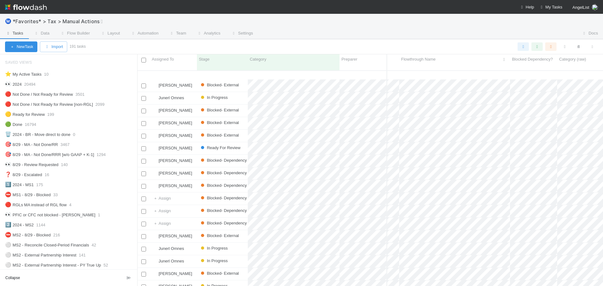
scroll to position [927, 1791]
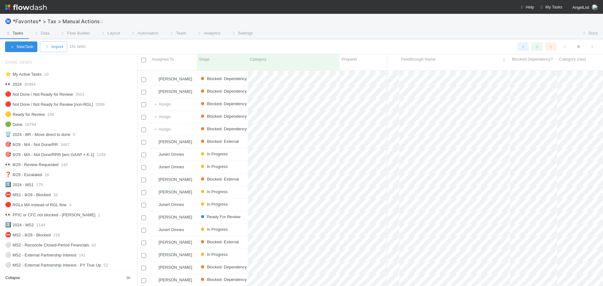
click at [486, 32] on div at bounding box center [417, 34] width 318 height 10
click at [389, 42] on div "New Task Import 191 tasks" at bounding box center [301, 46] width 603 height 15
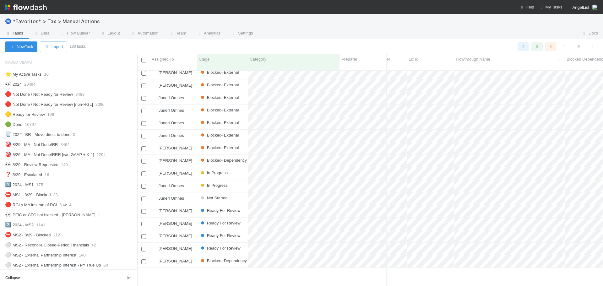
scroll to position [1172, 1737]
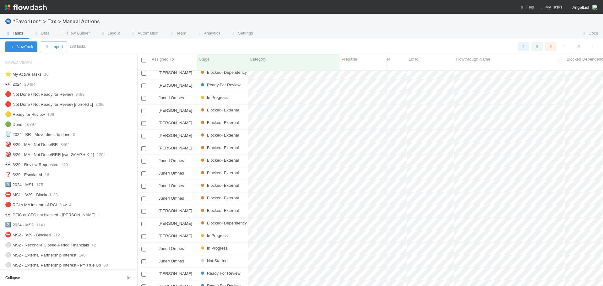
click at [461, 19] on div "Ⓜ️ *Favorites* > Tax > Manual Actions" at bounding box center [301, 21] width 603 height 15
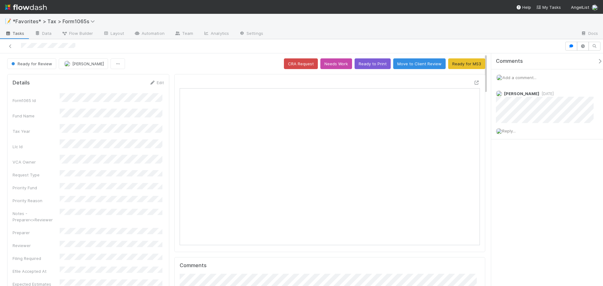
scroll to position [123, 145]
click at [473, 83] on icon at bounding box center [476, 83] width 6 height 4
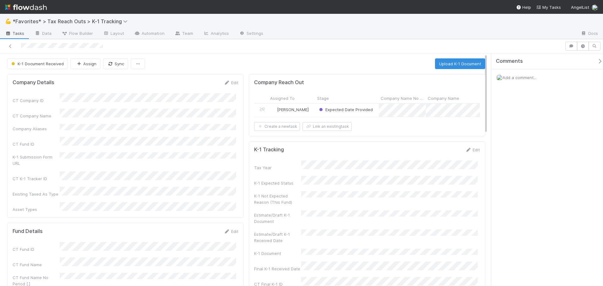
click at [372, 112] on div "Expected Date Provided" at bounding box center [346, 110] width 63 height 13
click at [374, 112] on div "Expected Date Provided" at bounding box center [346, 110] width 63 height 13
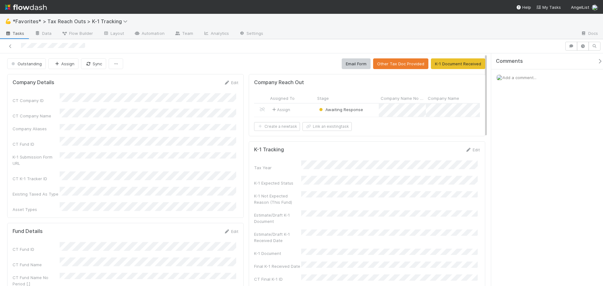
click at [368, 108] on div "Awaiting Response" at bounding box center [346, 110] width 63 height 13
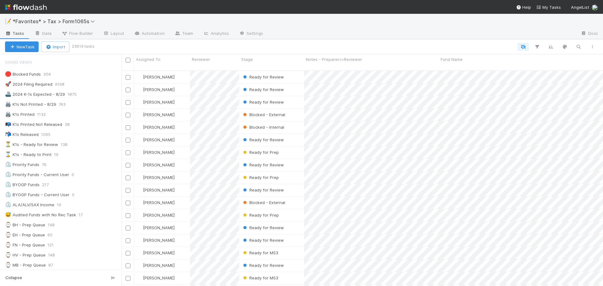
scroll to position [216, 476]
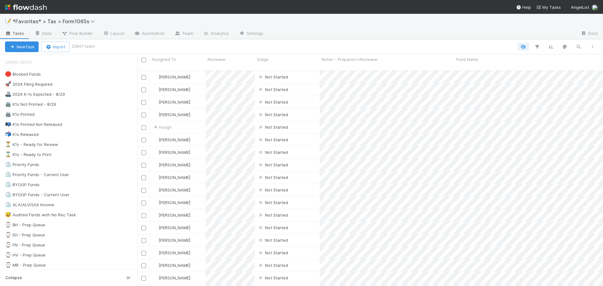
scroll to position [216, 461]
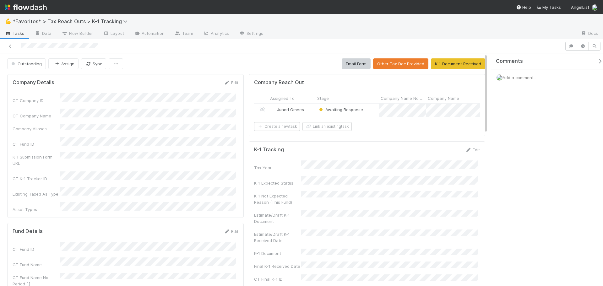
click at [372, 108] on div "Awaiting Response" at bounding box center [346, 110] width 63 height 13
click at [104, 111] on div "CT Company Name" at bounding box center [126, 114] width 226 height 10
copy div
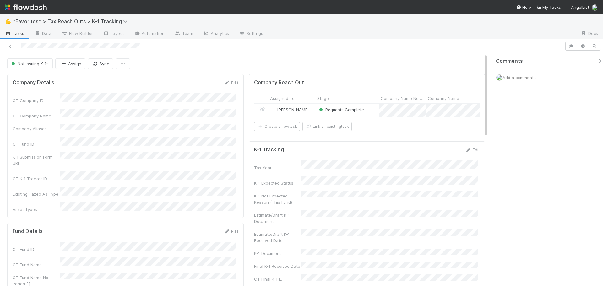
click at [369, 113] on div "Requests Complete" at bounding box center [346, 110] width 63 height 13
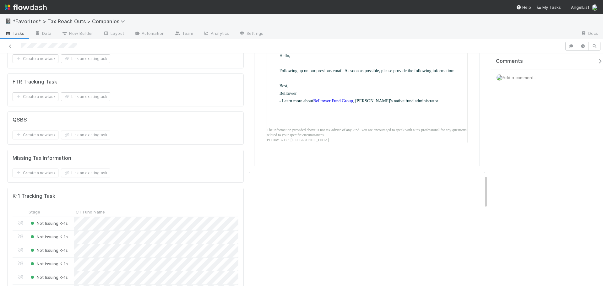
scroll to position [816, 0]
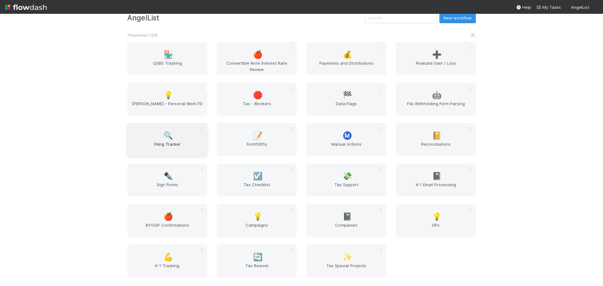
scroll to position [94, 0]
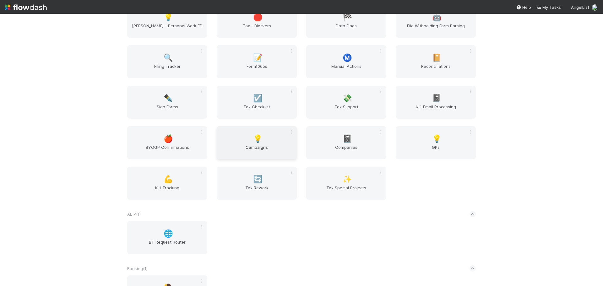
click at [259, 138] on span "💡" at bounding box center [257, 139] width 9 height 8
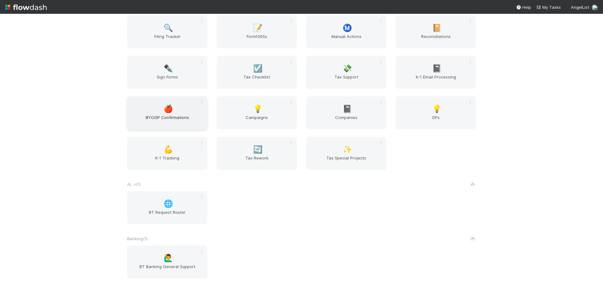
scroll to position [126, 0]
click at [358, 115] on span "Companies" at bounding box center [346, 119] width 75 height 13
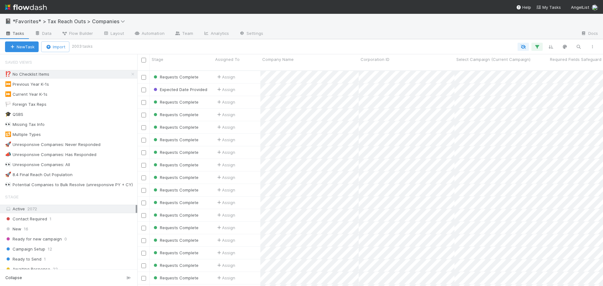
scroll to position [216, 461]
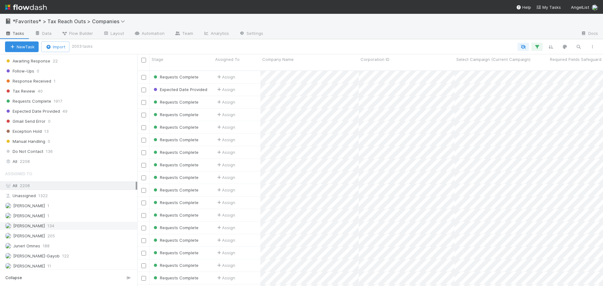
scroll to position [220, 0]
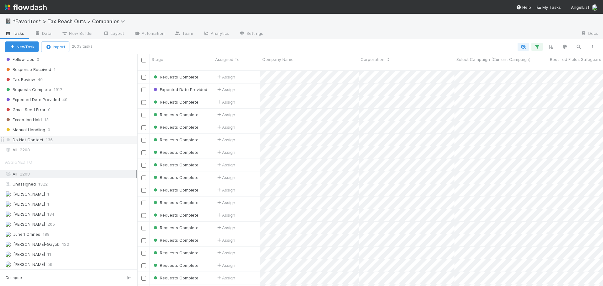
drag, startPoint x: 45, startPoint y: 148, endPoint x: 117, endPoint y: 142, distance: 72.7
click at [45, 148] on div "All 2208" at bounding box center [70, 150] width 131 height 8
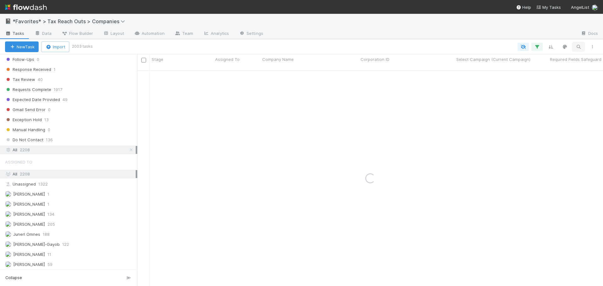
click at [578, 46] on icon "button" at bounding box center [578, 47] width 6 height 6
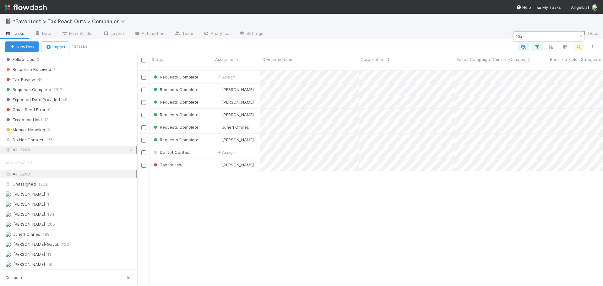
scroll to position [216, 461]
type input "10x"
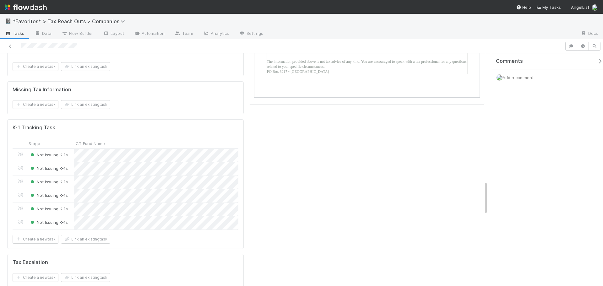
scroll to position [910, 0]
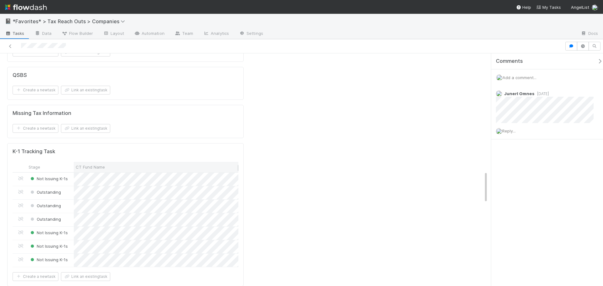
scroll to position [942, 0]
click at [49, 189] on span "Outstanding" at bounding box center [45, 191] width 32 height 5
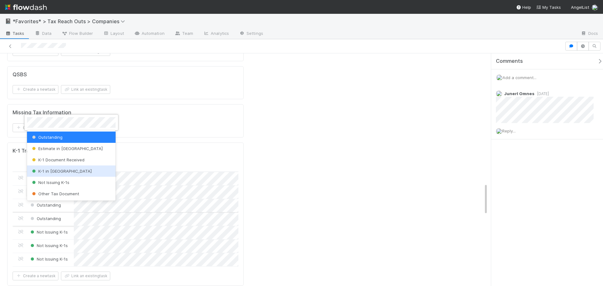
click at [47, 179] on div "Not Issuing K-1s" at bounding box center [71, 182] width 89 height 11
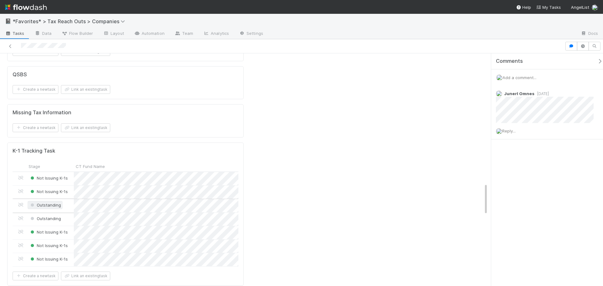
click at [40, 202] on span "Outstanding" at bounding box center [45, 204] width 32 height 5
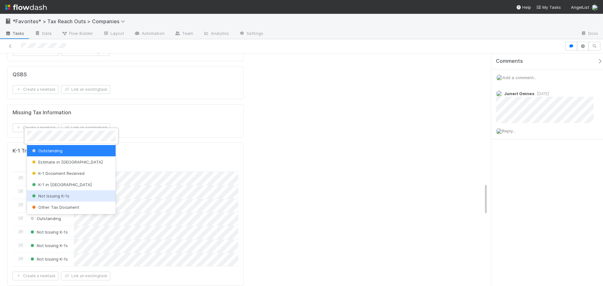
click at [48, 196] on span "Not Issuing K-1s" at bounding box center [50, 195] width 39 height 5
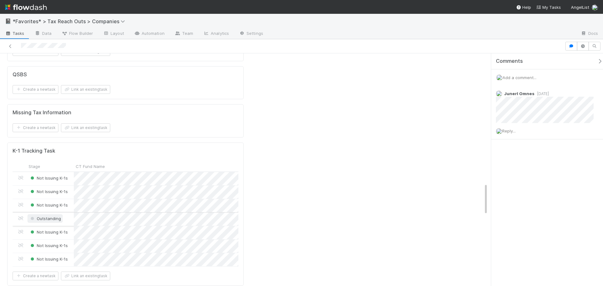
drag, startPoint x: 42, startPoint y: 157, endPoint x: 41, endPoint y: 152, distance: 5.0
click at [41, 216] on span "Outstanding" at bounding box center [45, 218] width 32 height 5
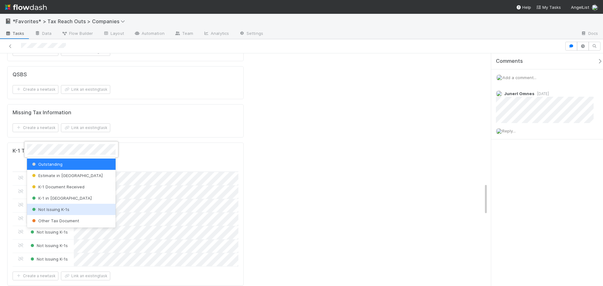
click at [60, 212] on div "Not Issuing K-1s" at bounding box center [71, 209] width 89 height 11
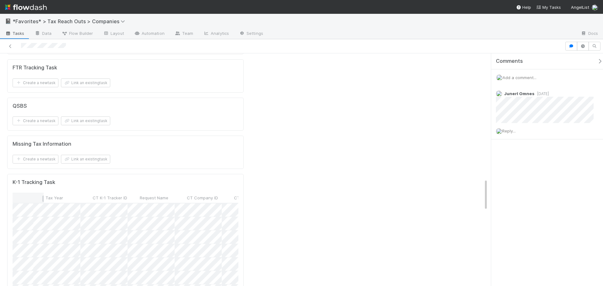
scroll to position [0, 0]
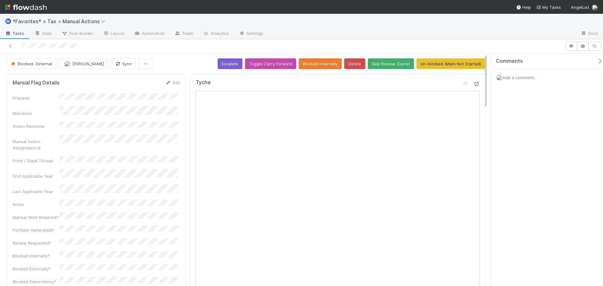
click at [474, 86] on icon at bounding box center [476, 84] width 6 height 4
click at [473, 84] on icon at bounding box center [476, 84] width 6 height 4
click at [473, 85] on icon at bounding box center [476, 84] width 6 height 4
click icon
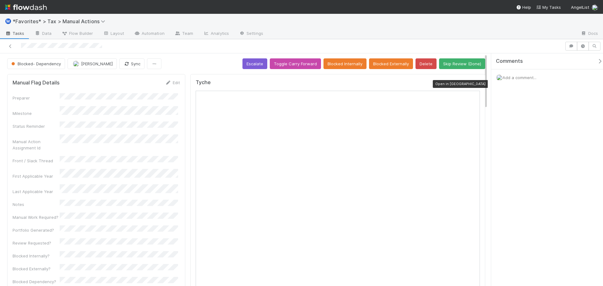
click at [474, 84] on icon at bounding box center [476, 84] width 6 height 4
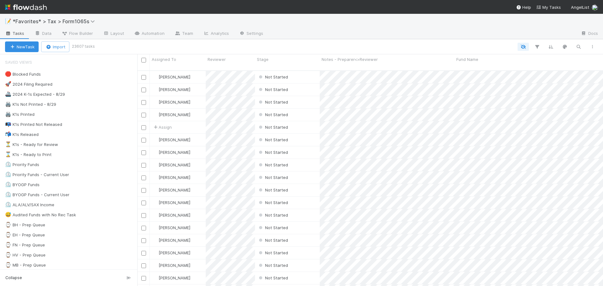
scroll to position [216, 461]
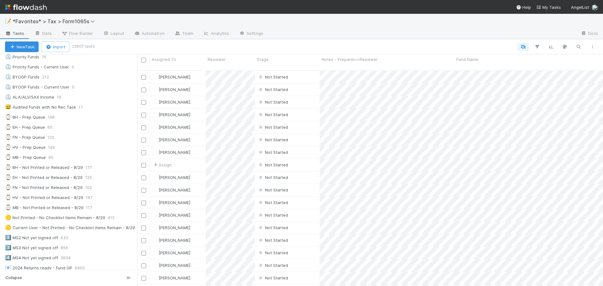
scroll to position [126, 0]
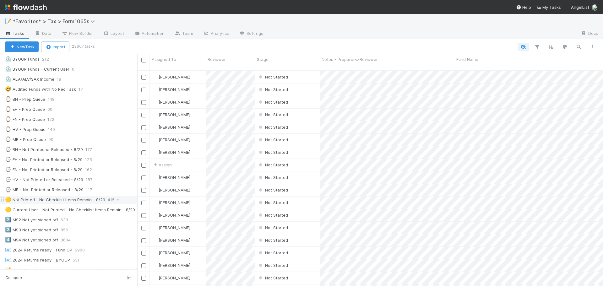
click at [96, 202] on div "🟡 Not Printed - No Checklist Items Remain - 8/29" at bounding box center [55, 200] width 100 height 8
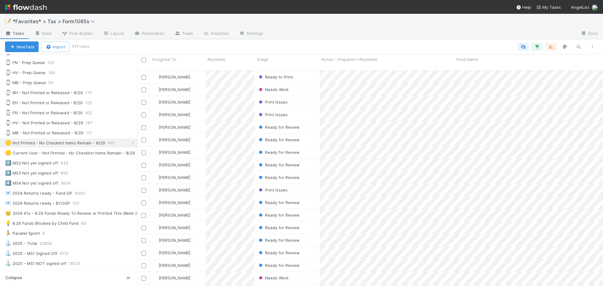
scroll to position [377, 0]
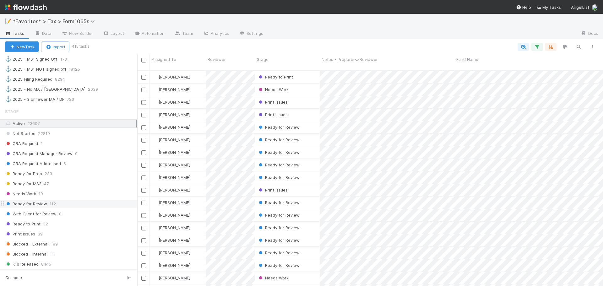
click at [50, 203] on span "112" at bounding box center [53, 204] width 6 height 8
click at [440, 24] on div "📝 *Favorites* > Tax > Form1065s" at bounding box center [301, 21] width 603 height 15
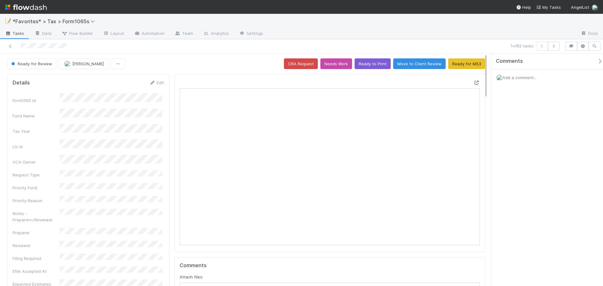
click at [473, 82] on icon at bounding box center [476, 83] width 6 height 4
click at [552, 44] on button "button" at bounding box center [553, 46] width 12 height 9
click at [550, 47] on icon "button" at bounding box center [553, 46] width 6 height 4
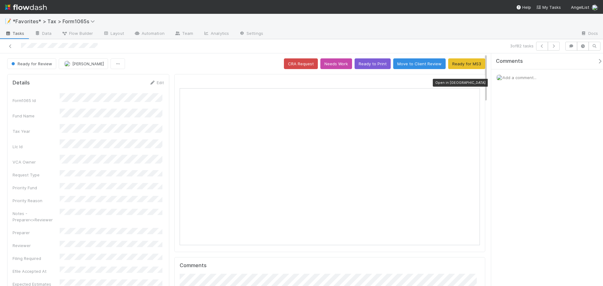
click at [473, 83] on icon at bounding box center [476, 83] width 6 height 4
drag, startPoint x: 492, startPoint y: 20, endPoint x: 521, endPoint y: 27, distance: 30.0
click at [493, 20] on div "📝 *Favorites* > Tax > Form1065s" at bounding box center [301, 21] width 603 height 15
click at [552, 44] on icon "button" at bounding box center [553, 46] width 6 height 4
click at [542, 46] on icon "button" at bounding box center [542, 46] width 6 height 4
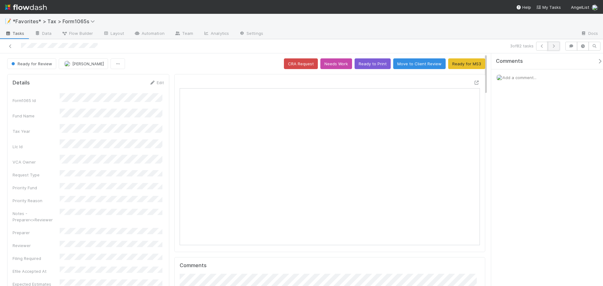
click at [553, 46] on icon "button" at bounding box center [553, 46] width 6 height 4
drag, startPoint x: 379, startPoint y: 30, endPoint x: 386, endPoint y: 31, distance: 7.2
click at [379, 30] on div at bounding box center [421, 34] width 307 height 10
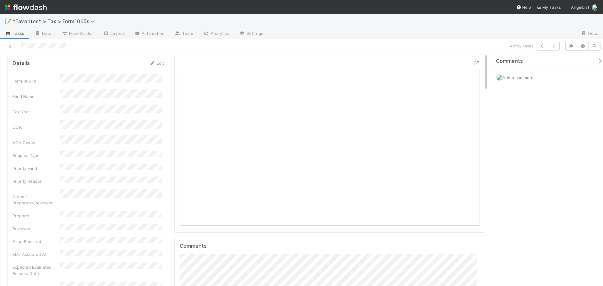
scroll to position [31, 0]
click at [554, 48] on button "button" at bounding box center [553, 46] width 12 height 9
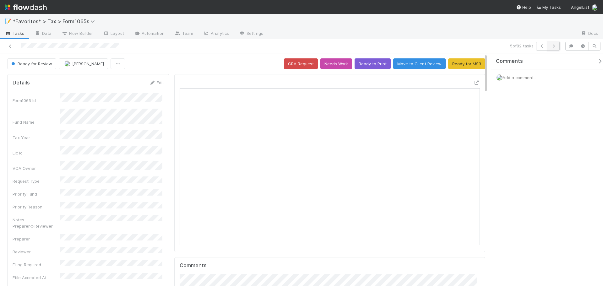
click at [555, 48] on button "button" at bounding box center [553, 46] width 12 height 9
click at [473, 83] on icon at bounding box center [476, 83] width 6 height 4
click at [412, 45] on div "6 of 82 tasks" at bounding box center [422, 46] width 279 height 9
click at [457, 40] on div "6 of 82 tasks" at bounding box center [301, 46] width 603 height 14
click at [557, 47] on button "button" at bounding box center [553, 46] width 12 height 9
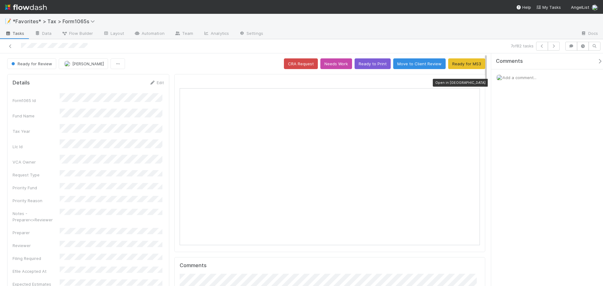
click at [473, 81] on icon at bounding box center [476, 83] width 6 height 4
click at [550, 47] on icon "button" at bounding box center [553, 46] width 6 height 4
click at [556, 46] on button "button" at bounding box center [553, 46] width 12 height 9
click at [551, 48] on button "button" at bounding box center [553, 46] width 12 height 9
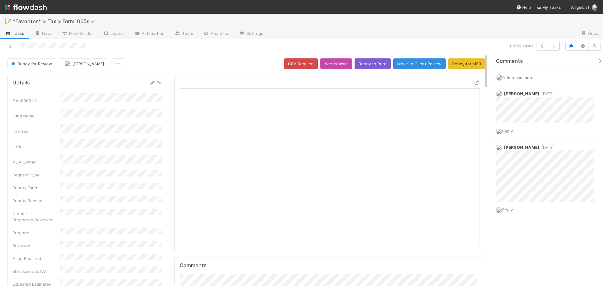
click at [473, 81] on icon at bounding box center [476, 83] width 6 height 4
click at [559, 46] on button "button" at bounding box center [553, 46] width 12 height 9
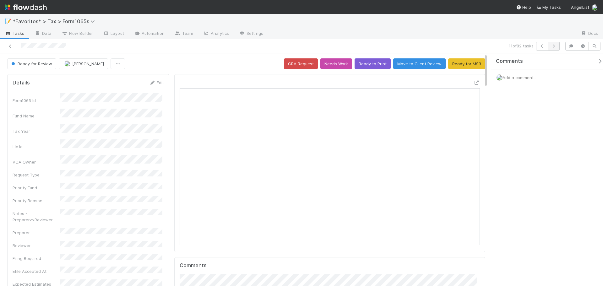
scroll to position [5, 5]
click at [557, 47] on button "button" at bounding box center [553, 46] width 12 height 9
click at [554, 47] on icon "button" at bounding box center [553, 46] width 6 height 4
click at [473, 83] on icon at bounding box center [476, 83] width 6 height 4
click at [417, 22] on div "📝 *Favorites* > Tax > Form1065s" at bounding box center [301, 21] width 603 height 15
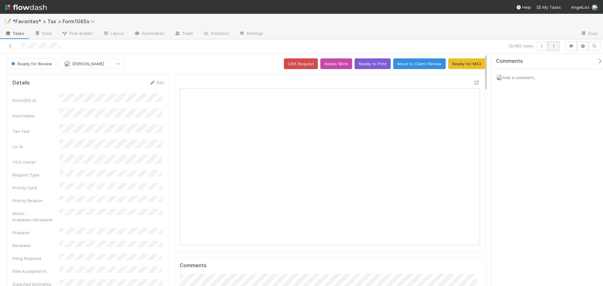
click at [554, 47] on icon "button" at bounding box center [553, 46] width 6 height 4
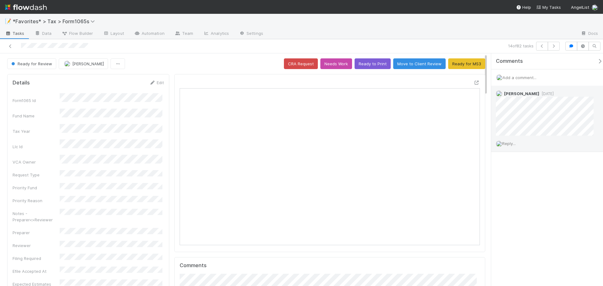
scroll to position [123, 292]
click at [554, 47] on icon "button" at bounding box center [553, 46] width 6 height 4
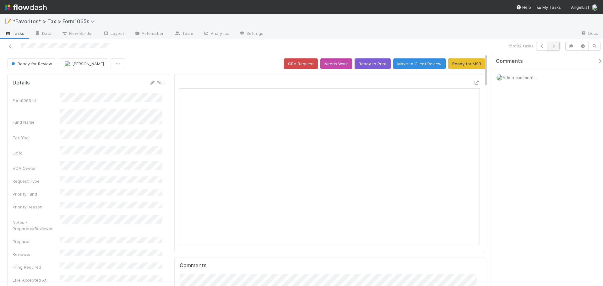
click at [554, 46] on icon "button" at bounding box center [553, 46] width 6 height 4
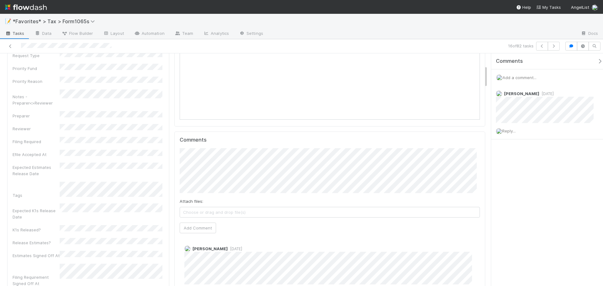
scroll to position [123, 145]
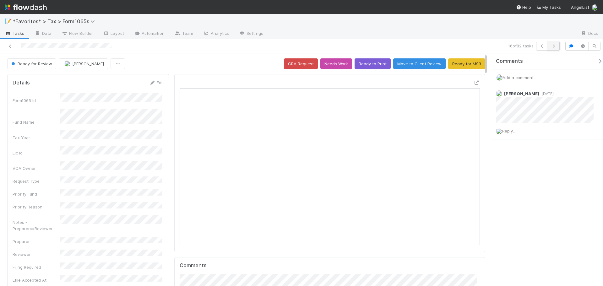
click at [557, 46] on button "button" at bounding box center [553, 46] width 12 height 9
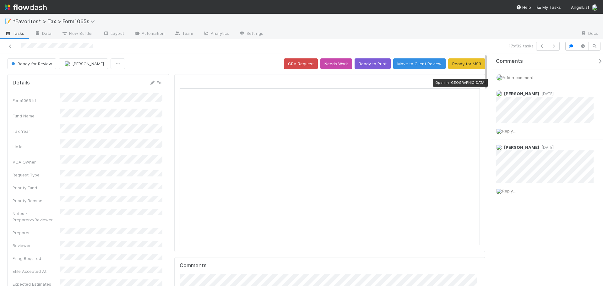
click at [473, 83] on icon at bounding box center [476, 83] width 6 height 4
click at [548, 48] on button "button" at bounding box center [553, 46] width 12 height 9
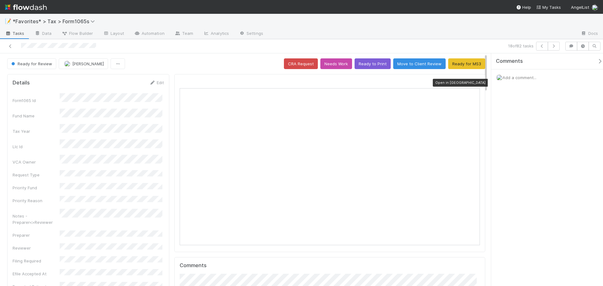
click at [473, 82] on icon at bounding box center [476, 83] width 6 height 4
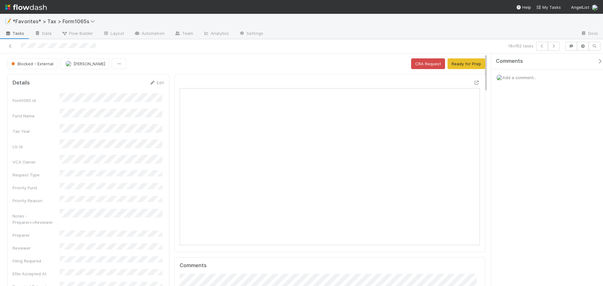
click at [46, 63] on span "Blocked - External" at bounding box center [31, 63] width 43 height 5
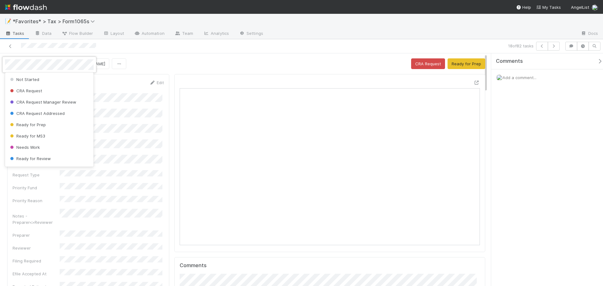
scroll to position [46, 0]
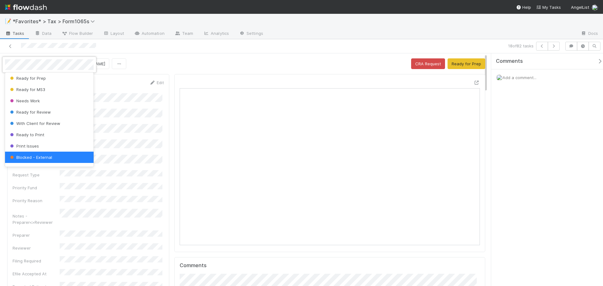
drag, startPoint x: 304, startPoint y: 57, endPoint x: 361, endPoint y: 63, distance: 56.4
click at [311, 58] on div at bounding box center [301, 143] width 603 height 286
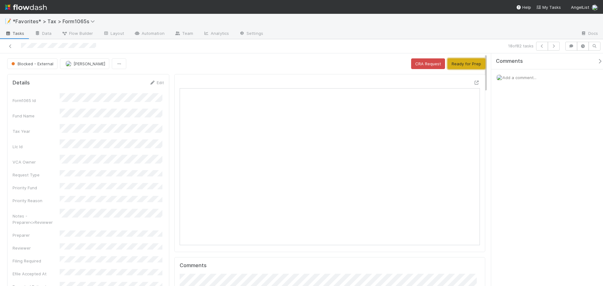
click at [473, 67] on button "Ready for Prep" at bounding box center [466, 63] width 38 height 11
click at [467, 47] on div "18 of 82 tasks" at bounding box center [422, 46] width 279 height 9
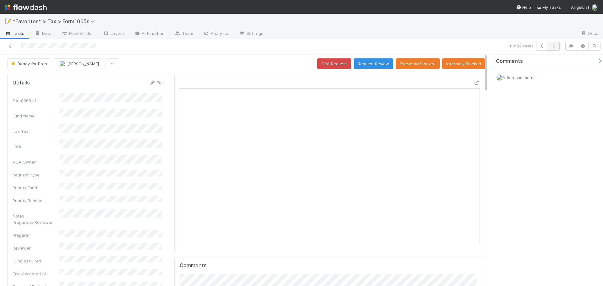
click at [556, 45] on icon "button" at bounding box center [553, 46] width 6 height 4
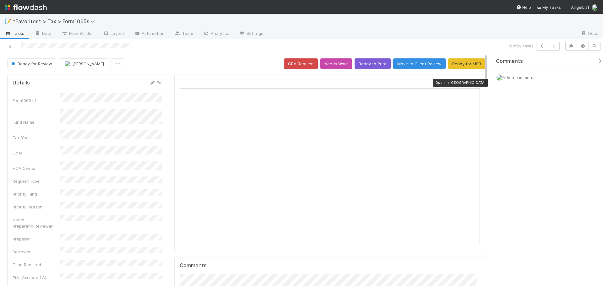
click at [473, 85] on icon at bounding box center [476, 83] width 6 height 4
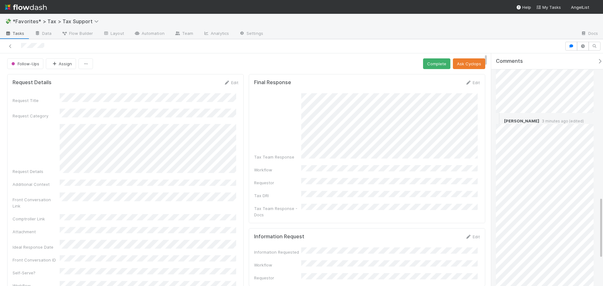
scroll to position [517, 0]
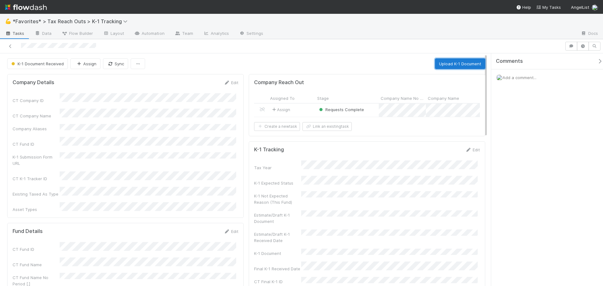
click at [452, 62] on button "Upload K-1 Document" at bounding box center [460, 63] width 50 height 11
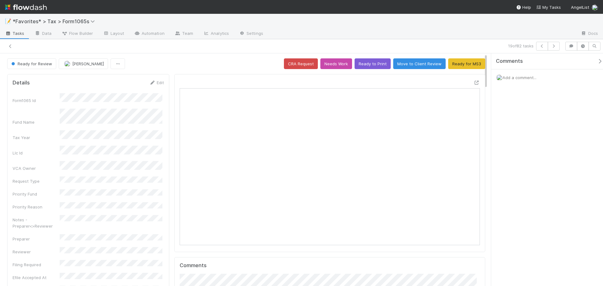
scroll to position [123, 292]
click at [551, 47] on icon "button" at bounding box center [553, 46] width 6 height 4
click at [551, 45] on icon "button" at bounding box center [553, 46] width 6 height 4
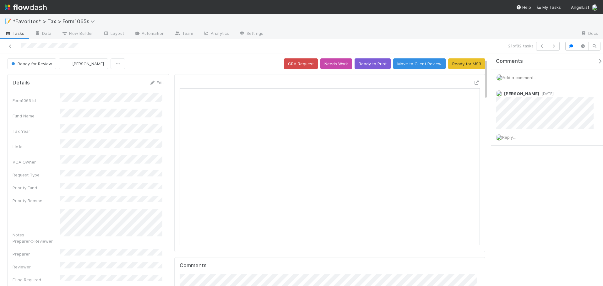
scroll to position [31, 0]
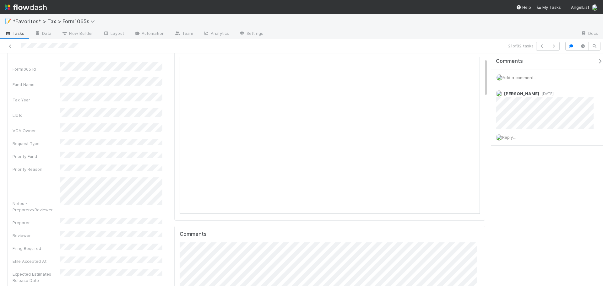
click at [508, 35] on div at bounding box center [421, 34] width 307 height 10
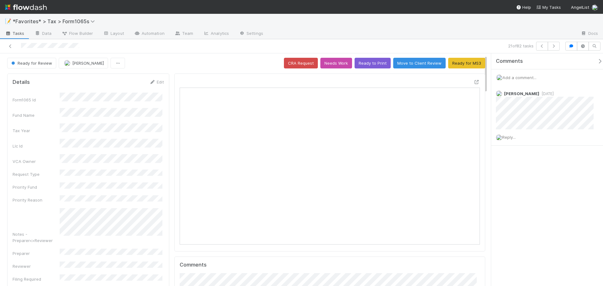
scroll to position [0, 0]
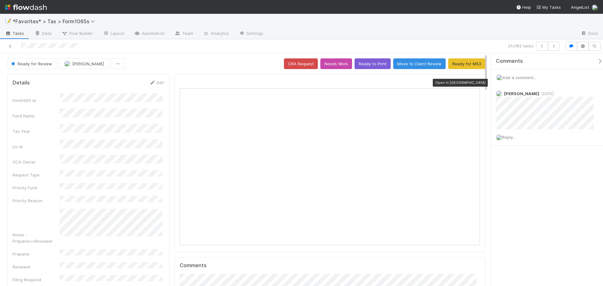
click at [473, 84] on icon at bounding box center [476, 83] width 6 height 4
click at [469, 23] on div "📝 *Favorites* > Tax > Form1065s" at bounding box center [301, 21] width 603 height 15
drag, startPoint x: 471, startPoint y: 30, endPoint x: 539, endPoint y: 40, distance: 67.9
click at [472, 30] on div at bounding box center [421, 34] width 307 height 10
click at [554, 44] on icon "button" at bounding box center [553, 46] width 6 height 4
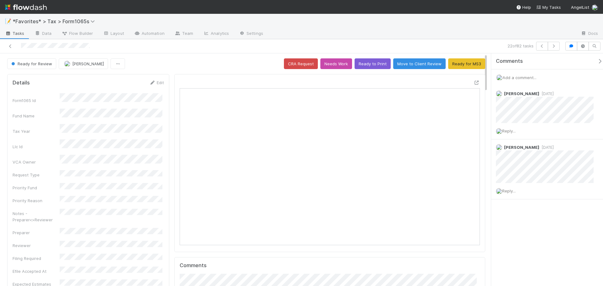
scroll to position [123, 145]
click at [555, 44] on button "button" at bounding box center [553, 46] width 12 height 9
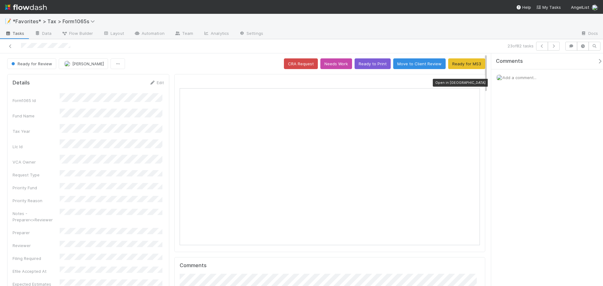
click at [473, 83] on icon at bounding box center [476, 83] width 6 height 4
click at [556, 50] on button "button" at bounding box center [553, 46] width 12 height 9
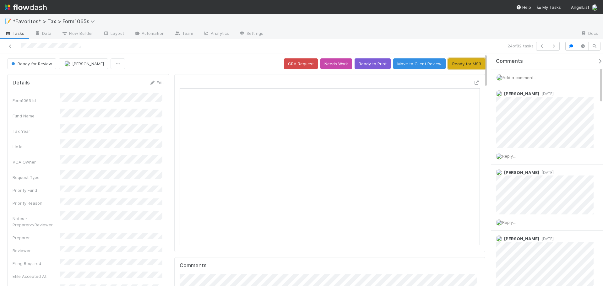
click at [459, 65] on button "Ready for MS3" at bounding box center [466, 63] width 37 height 11
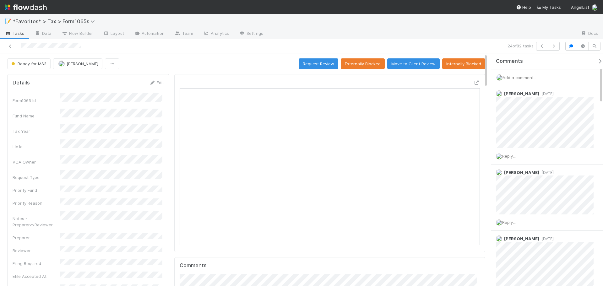
drag, startPoint x: 431, startPoint y: 39, endPoint x: 427, endPoint y: 56, distance: 18.0
click at [431, 39] on div "📝 *Favorites* > Tax > Form1065s Tasks Data Flow Builder Layout Automation Team …" at bounding box center [301, 26] width 603 height 25
click at [558, 48] on button "button" at bounding box center [553, 46] width 12 height 9
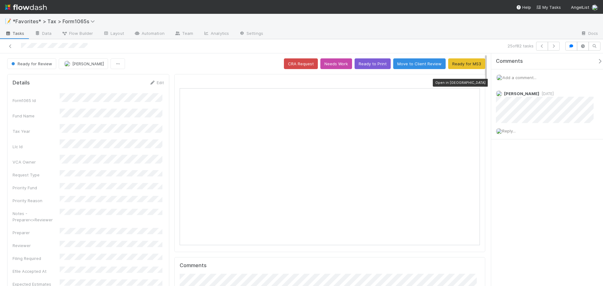
click at [473, 82] on icon at bounding box center [476, 83] width 6 height 4
click at [264, 38] on link "Settings" at bounding box center [251, 34] width 34 height 10
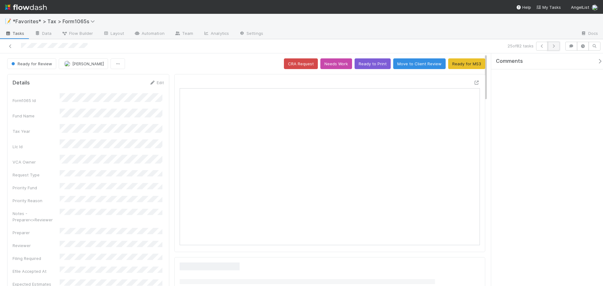
click at [552, 45] on icon "button" at bounding box center [553, 46] width 6 height 4
click at [473, 83] on icon at bounding box center [476, 83] width 6 height 4
click at [550, 47] on button "button" at bounding box center [553, 46] width 12 height 9
click at [473, 82] on icon at bounding box center [476, 83] width 6 height 4
click at [13, 47] on icon at bounding box center [10, 46] width 6 height 4
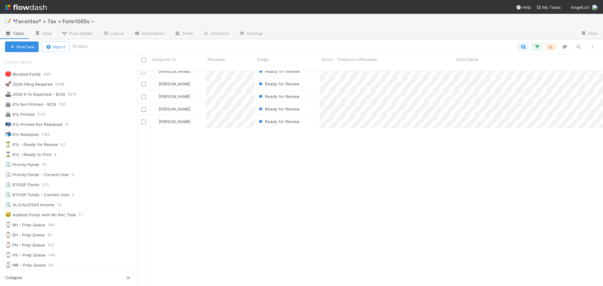
scroll to position [575, 0]
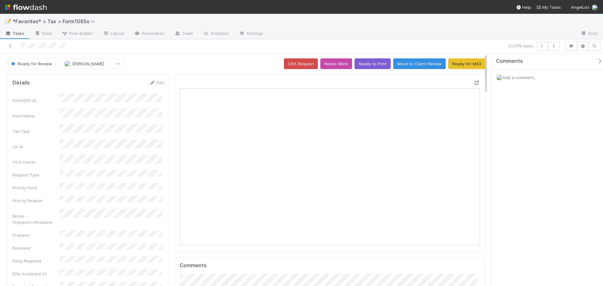
click at [473, 85] on icon at bounding box center [476, 83] width 6 height 4
click at [15, 46] on div at bounding box center [143, 46] width 281 height 9
click at [10, 46] on icon at bounding box center [10, 46] width 6 height 4
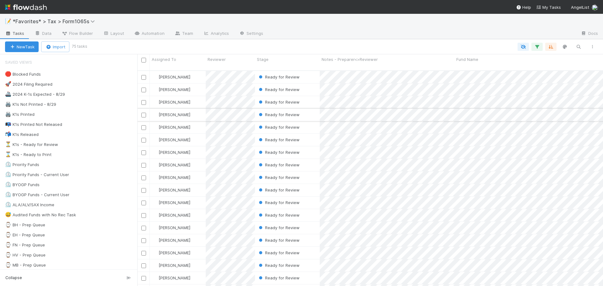
scroll to position [216, 461]
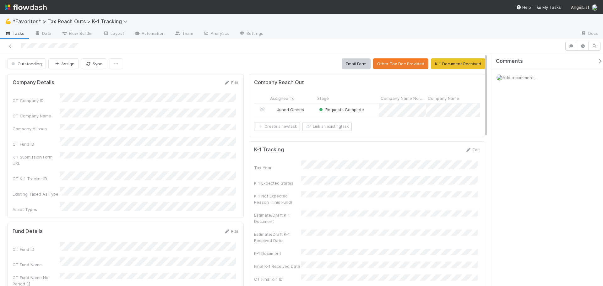
click at [368, 112] on div "Requests Complete" at bounding box center [346, 110] width 63 height 13
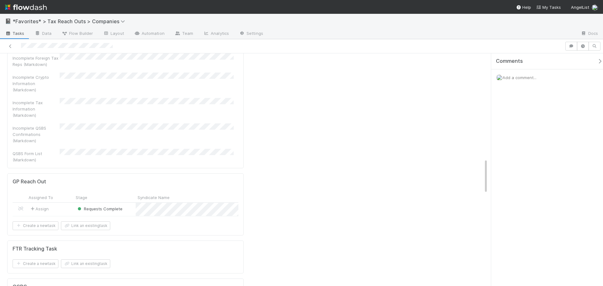
scroll to position [659, 0]
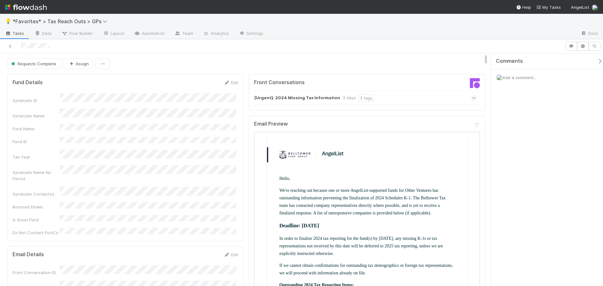
click at [452, 97] on div "[Urgent]: 2024 Missing Tax Information 3 days 3 tags" at bounding box center [365, 98] width 223 height 14
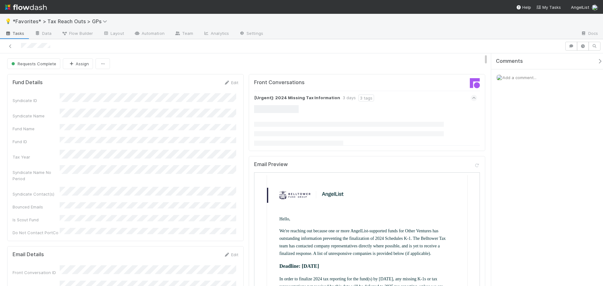
click at [413, 102] on div "[Urgent]: 2024 Missing Tax Information 3 days 3 tags" at bounding box center [365, 98] width 223 height 14
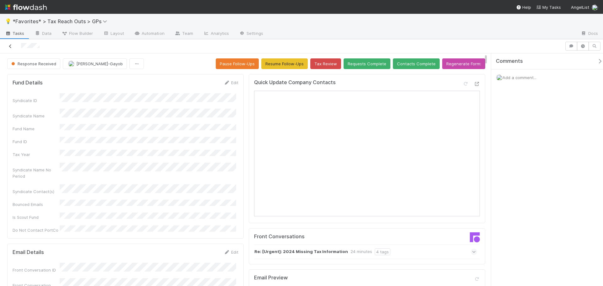
click at [10, 46] on icon at bounding box center [10, 46] width 6 height 4
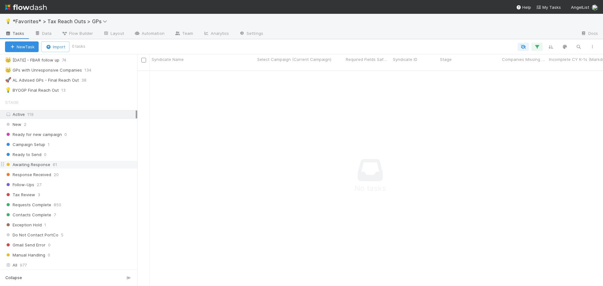
scroll to position [157, 0]
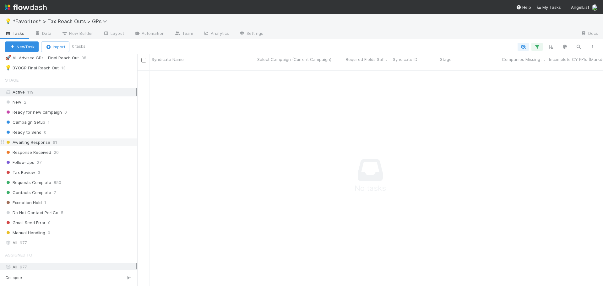
click at [79, 142] on div "Awaiting Response 61" at bounding box center [71, 142] width 132 height 8
click at [94, 140] on div "Awaiting Response 61" at bounding box center [71, 142] width 132 height 8
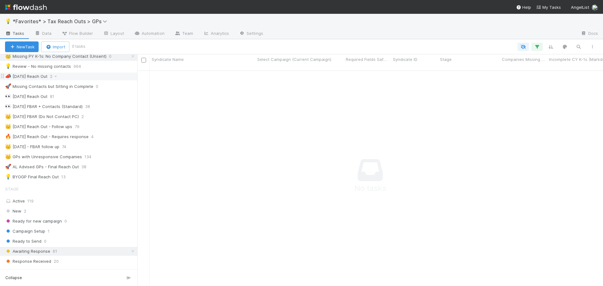
scroll to position [0, 0]
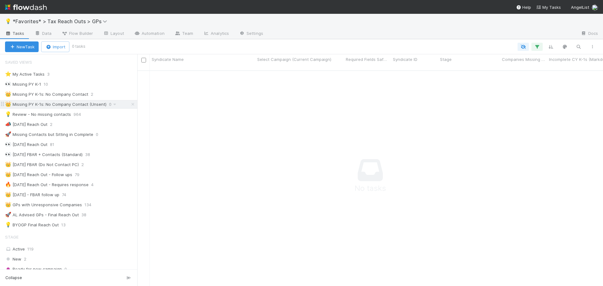
click at [130, 104] on icon at bounding box center [133, 104] width 6 height 4
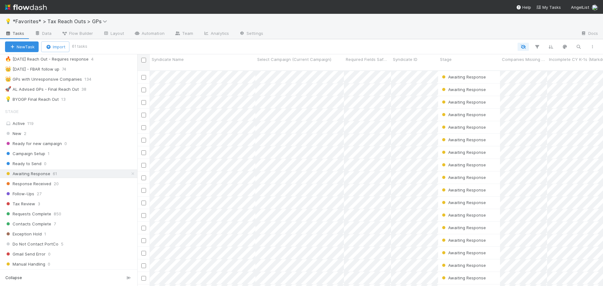
scroll to position [216, 461]
click at [143, 61] on input "checkbox" at bounding box center [143, 60] width 5 height 5
checkbox input "true"
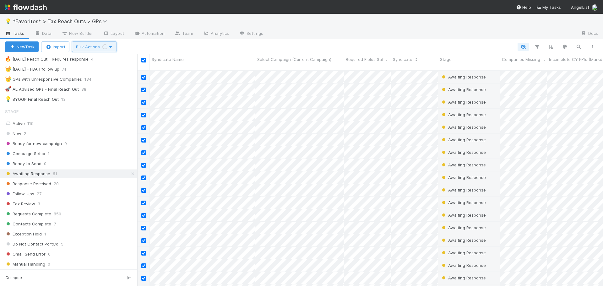
click at [108, 46] on span "Bulk Actions Loading..." at bounding box center [94, 46] width 36 height 5
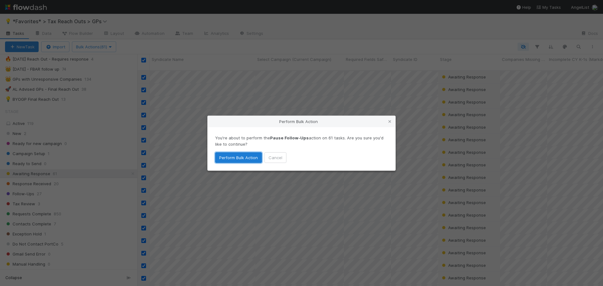
click at [234, 158] on button "Perform Bulk Action" at bounding box center [238, 157] width 47 height 11
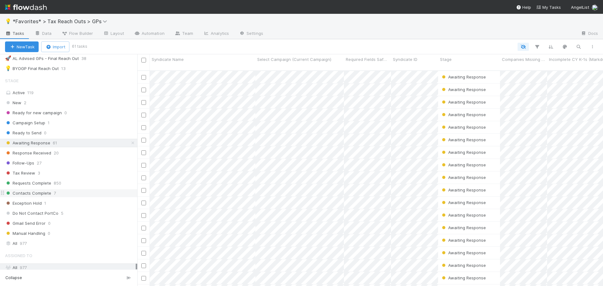
scroll to position [157, 0]
click at [69, 143] on div "Awaiting Response 61" at bounding box center [71, 142] width 132 height 8
click at [69, 151] on div "Response Received 20" at bounding box center [71, 152] width 132 height 8
click at [144, 62] on input "checkbox" at bounding box center [143, 60] width 5 height 5
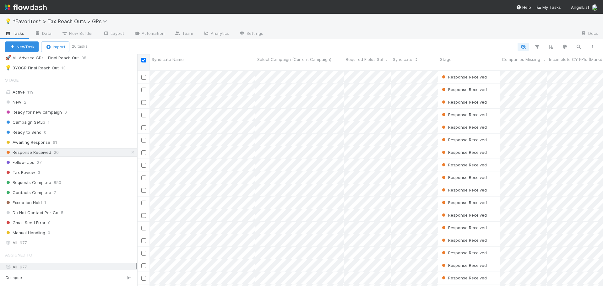
checkbox input "true"
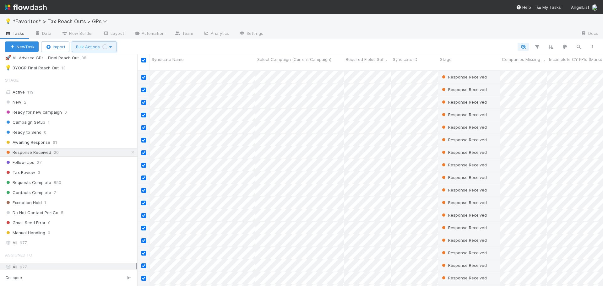
click at [94, 48] on span "Bulk Actions Loading..." at bounding box center [94, 46] width 36 height 5
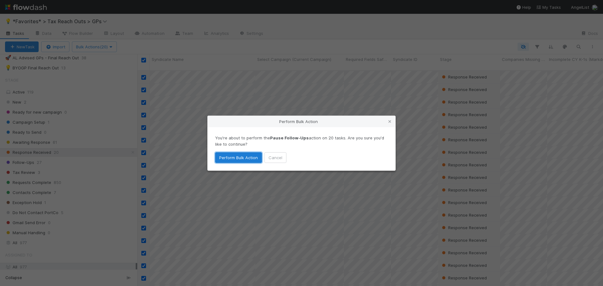
click at [226, 160] on button "Perform Bulk Action" at bounding box center [238, 157] width 47 height 11
click at [42, 163] on div "Follow-Ups 27" at bounding box center [71, 162] width 132 height 8
click at [54, 162] on div "Follow-Ups 27" at bounding box center [71, 162] width 132 height 8
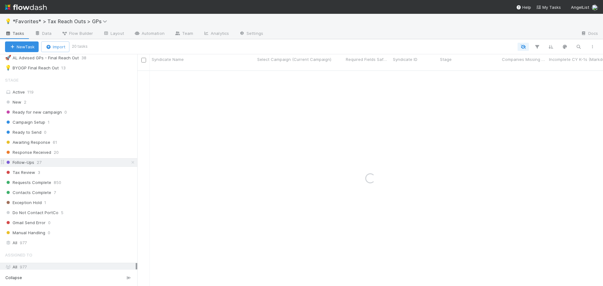
click at [44, 163] on div "Follow-Ups 27" at bounding box center [71, 162] width 132 height 8
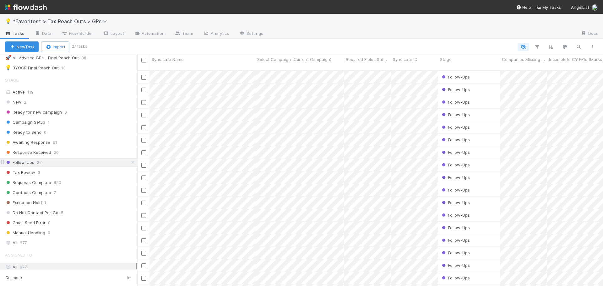
scroll to position [216, 461]
click at [142, 61] on input "checkbox" at bounding box center [143, 60] width 5 height 5
checkbox input "true"
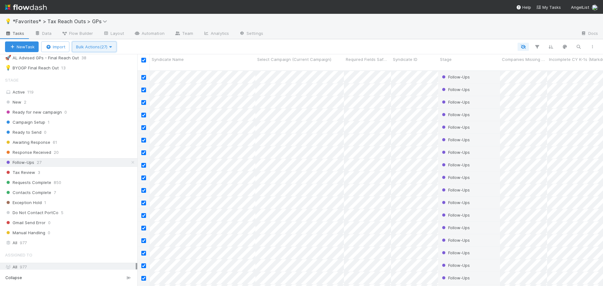
click at [97, 45] on span "Bulk Actions (27)" at bounding box center [94, 46] width 36 height 5
click at [158, 44] on div "Assign to Update data Move to stage Send Instant Follow-Up Delete" at bounding box center [301, 143] width 603 height 286
click at [65, 182] on div "Requests Complete 850" at bounding box center [71, 183] width 132 height 8
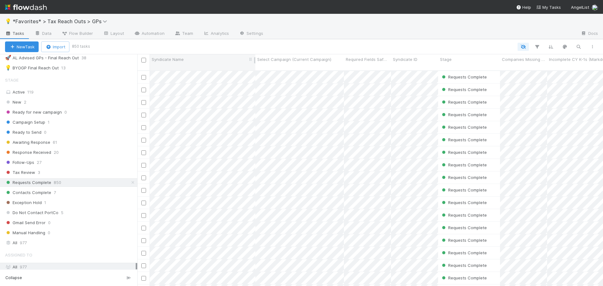
scroll to position [216, 461]
click at [147, 60] on div at bounding box center [143, 59] width 9 height 7
click at [145, 60] on input "checkbox" at bounding box center [143, 60] width 5 height 5
checkbox input "true"
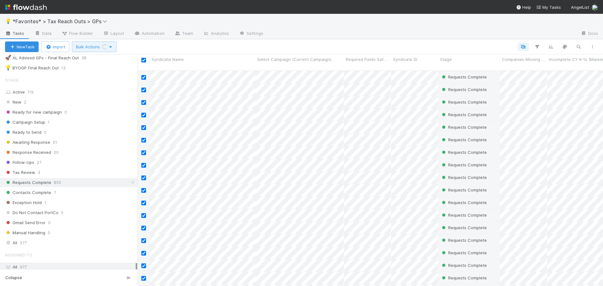
click at [107, 48] on span "Bulk Actions Loading..." at bounding box center [94, 46] width 36 height 5
click at [149, 47] on div "Assign to Update data Move to stage Delete" at bounding box center [301, 143] width 603 height 286
click at [14, 4] on img at bounding box center [26, 7] width 42 height 11
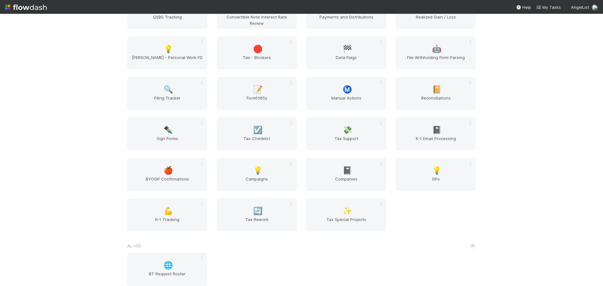
scroll to position [63, 0]
click at [337, 173] on div "📓 Companies" at bounding box center [346, 174] width 80 height 33
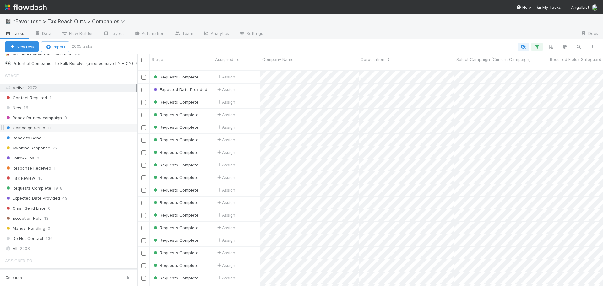
scroll to position [126, 0]
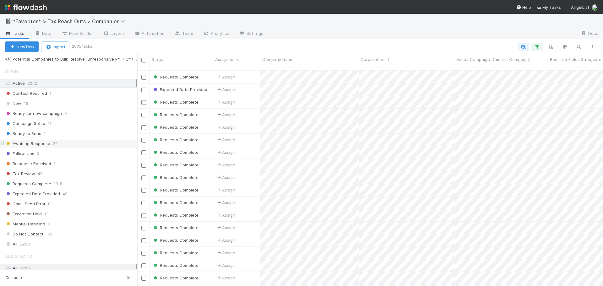
click at [77, 142] on div "Awaiting Response 22" at bounding box center [71, 144] width 132 height 8
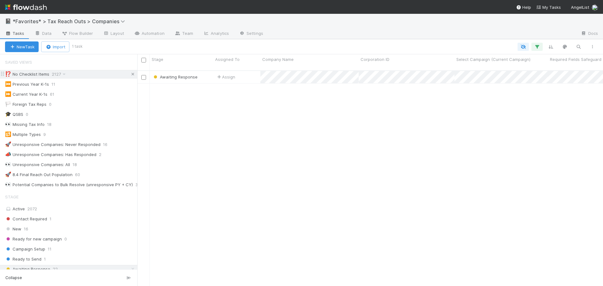
click at [130, 73] on icon at bounding box center [133, 74] width 6 height 4
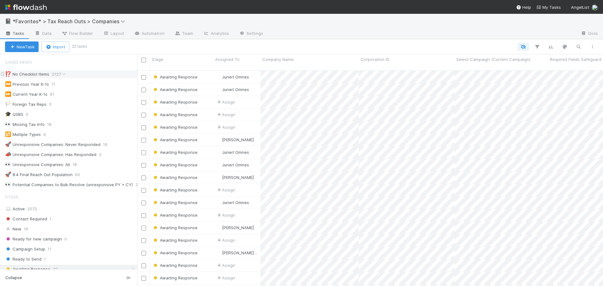
scroll to position [216, 461]
click at [144, 61] on input "checkbox" at bounding box center [143, 60] width 5 height 5
checkbox input "true"
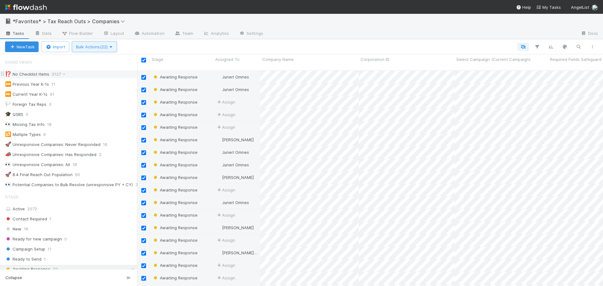
click at [104, 49] on button "Bulk Actions (22)" at bounding box center [94, 46] width 45 height 11
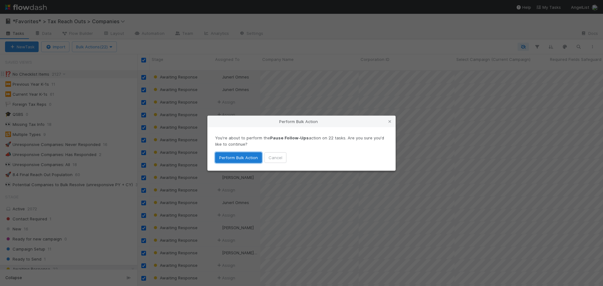
click at [248, 158] on button "Perform Bulk Action" at bounding box center [238, 157] width 47 height 11
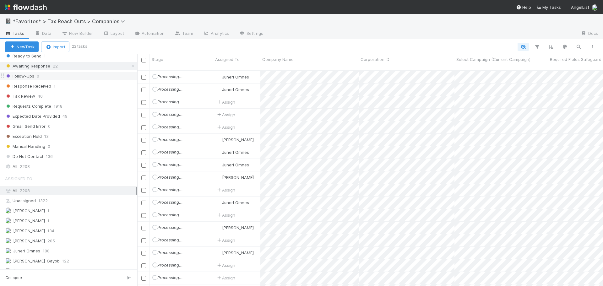
scroll to position [188, 0]
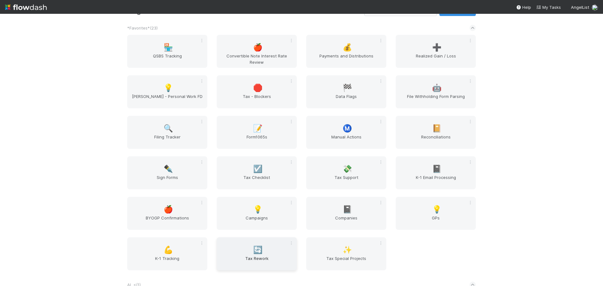
scroll to position [94, 0]
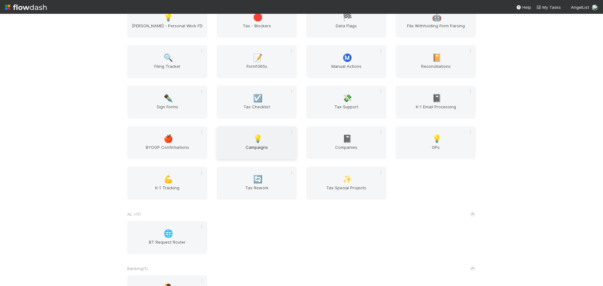
click at [256, 149] on span "Campaigns" at bounding box center [256, 150] width 75 height 13
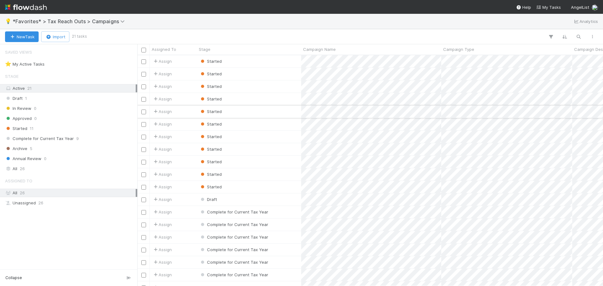
scroll to position [226, 461]
click at [393, 32] on div "New Task Import 21 tasks Assigned To Stage Campaign Name Campaign Type Campaign…" at bounding box center [301, 157] width 603 height 257
drag, startPoint x: 393, startPoint y: 35, endPoint x: 394, endPoint y: 39, distance: 4.0
click at [392, 35] on div at bounding box center [342, 37] width 513 height 8
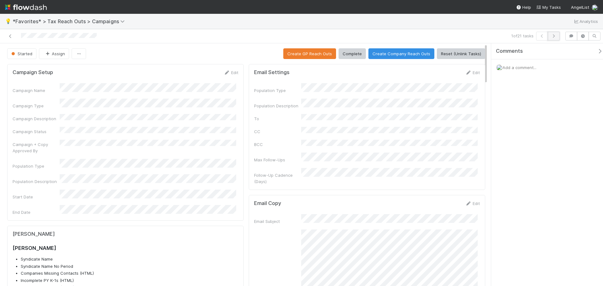
click at [553, 40] on button "button" at bounding box center [553, 36] width 12 height 9
click at [553, 39] on button "button" at bounding box center [553, 36] width 12 height 9
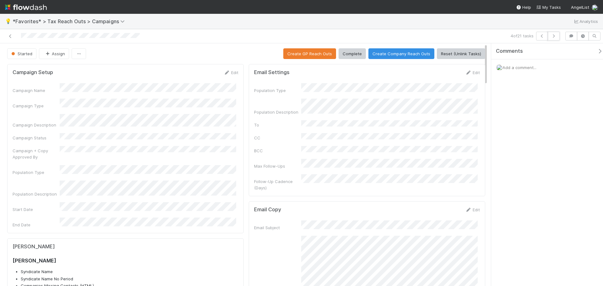
click at [553, 39] on button "button" at bounding box center [553, 36] width 12 height 9
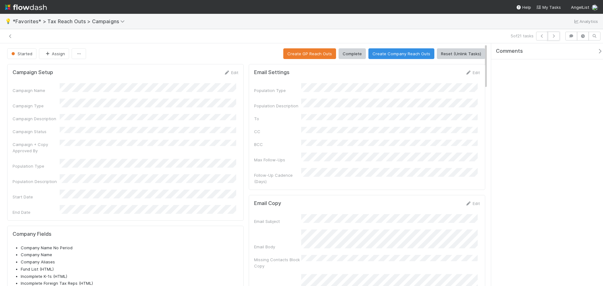
click at [553, 39] on button "button" at bounding box center [553, 36] width 12 height 9
click at [12, 35] on icon at bounding box center [10, 36] width 6 height 4
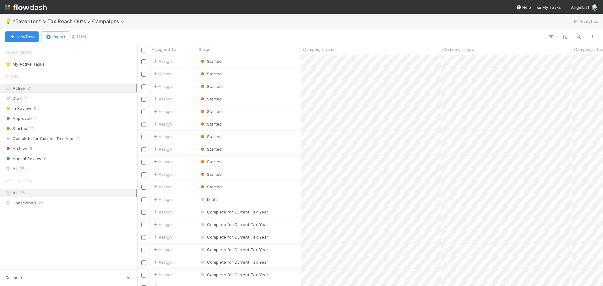
scroll to position [226, 461]
click at [144, 62] on input "checkbox" at bounding box center [143, 61] width 5 height 5
click at [144, 72] on input "checkbox" at bounding box center [143, 74] width 5 height 5
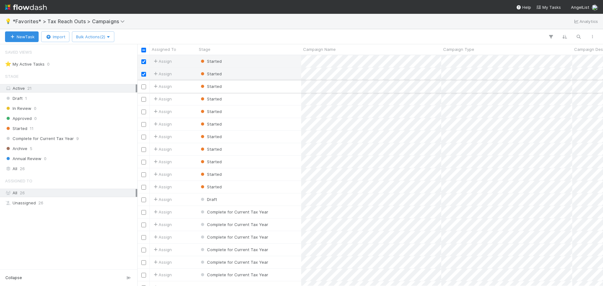
click at [143, 88] on input "checkbox" at bounding box center [143, 86] width 5 height 5
click at [144, 100] on input "checkbox" at bounding box center [143, 99] width 5 height 5
click at [143, 110] on input "checkbox" at bounding box center [143, 112] width 5 height 5
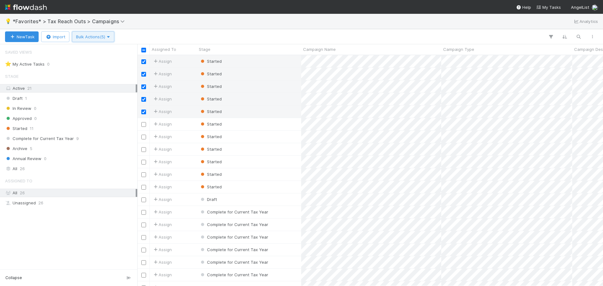
click at [103, 36] on span "Bulk Actions (5)" at bounding box center [93, 36] width 34 height 5
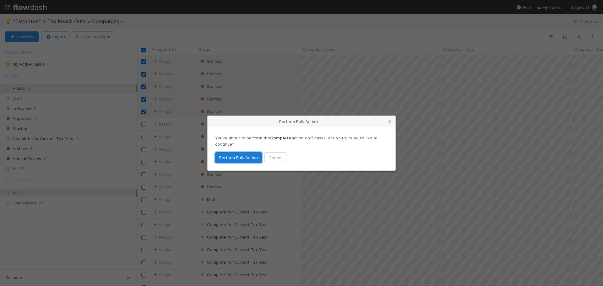
click at [244, 158] on button "Perform Bulk Action" at bounding box center [238, 157] width 47 height 11
